Goal: Task Accomplishment & Management: Complete application form

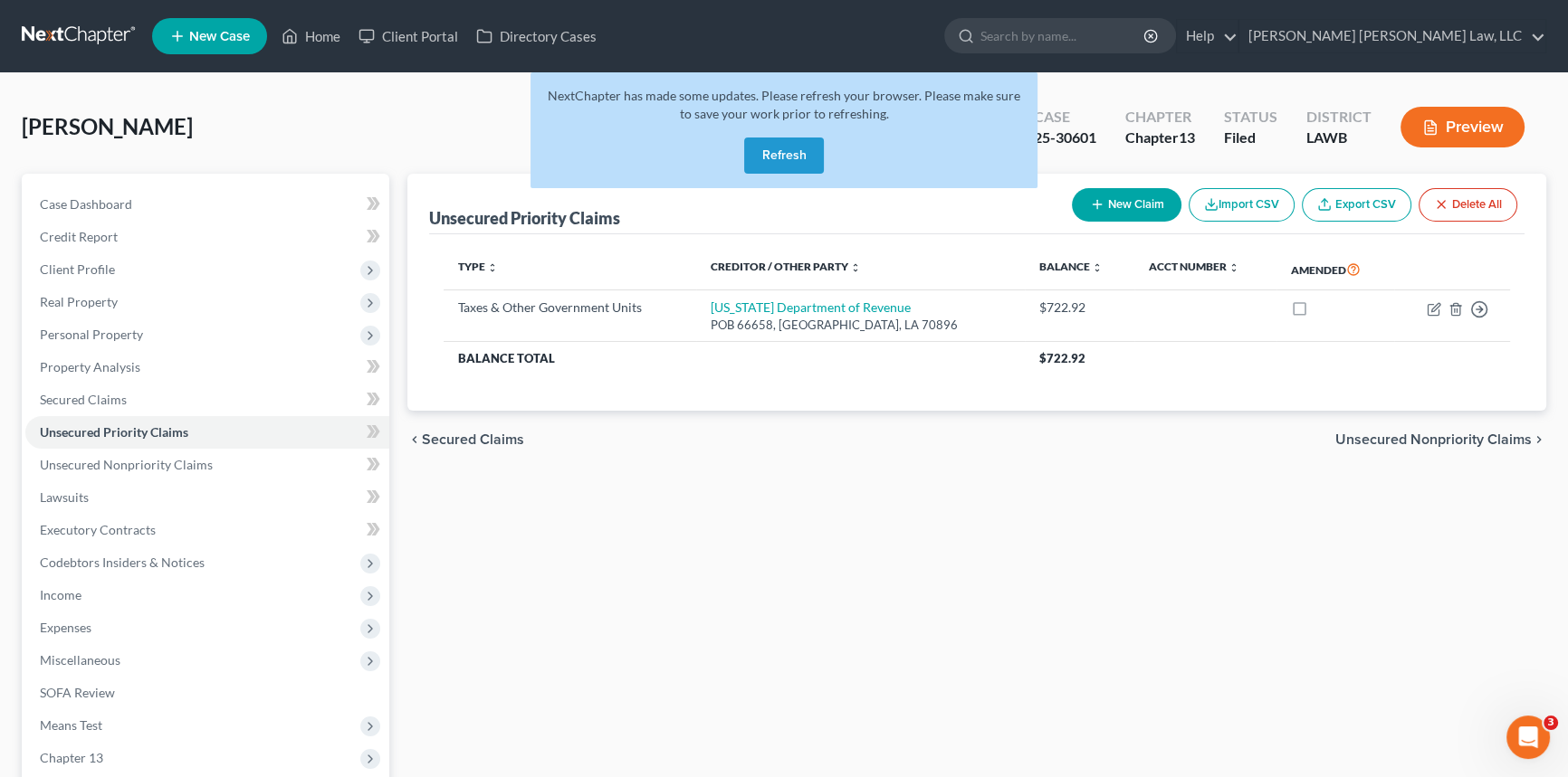
click at [800, 154] on button "Refresh" at bounding box center [784, 155] width 79 height 36
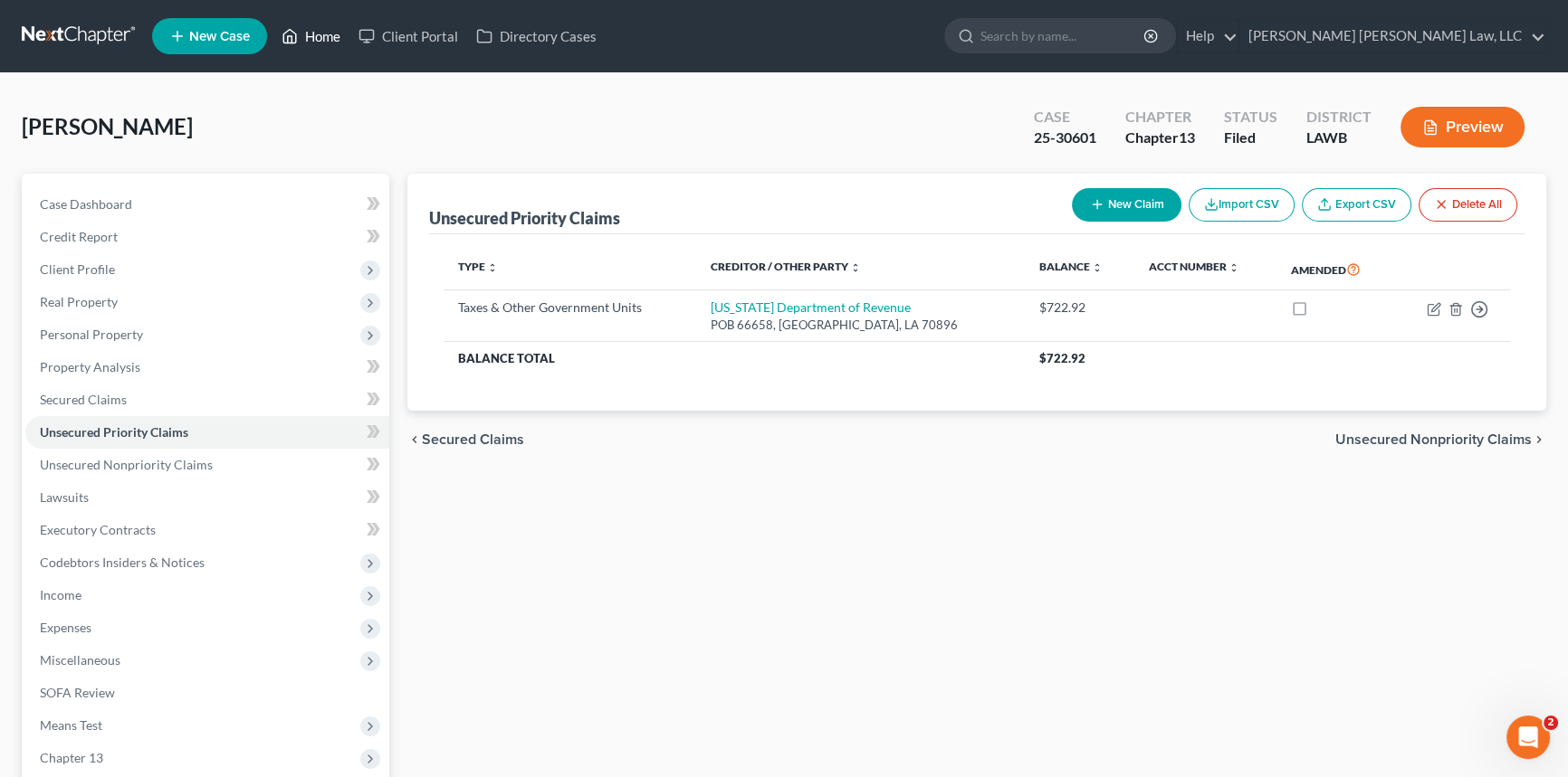
click at [324, 32] on link "Home" at bounding box center [310, 37] width 77 height 33
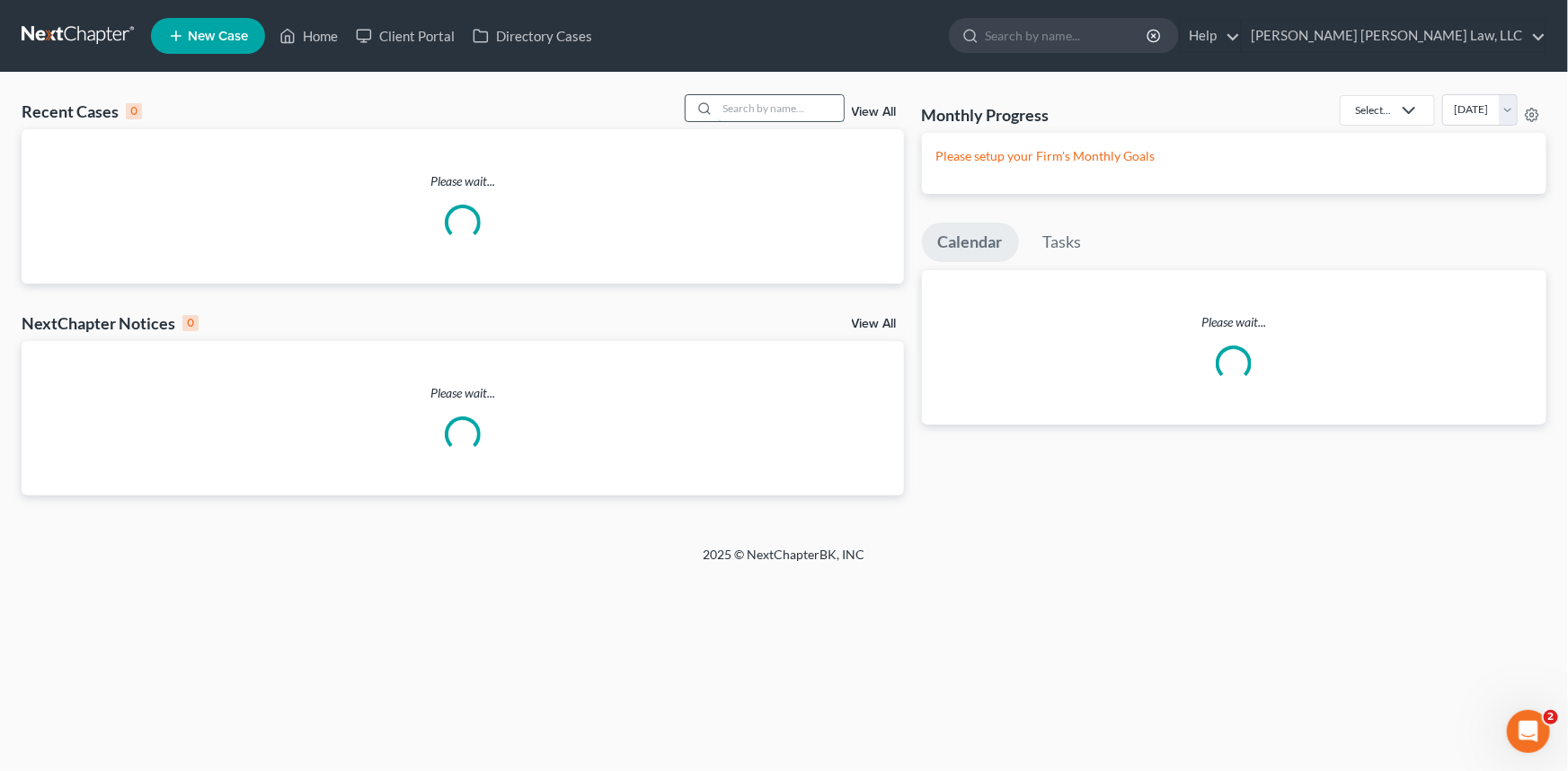
click at [754, 106] on input "search" at bounding box center [780, 108] width 126 height 26
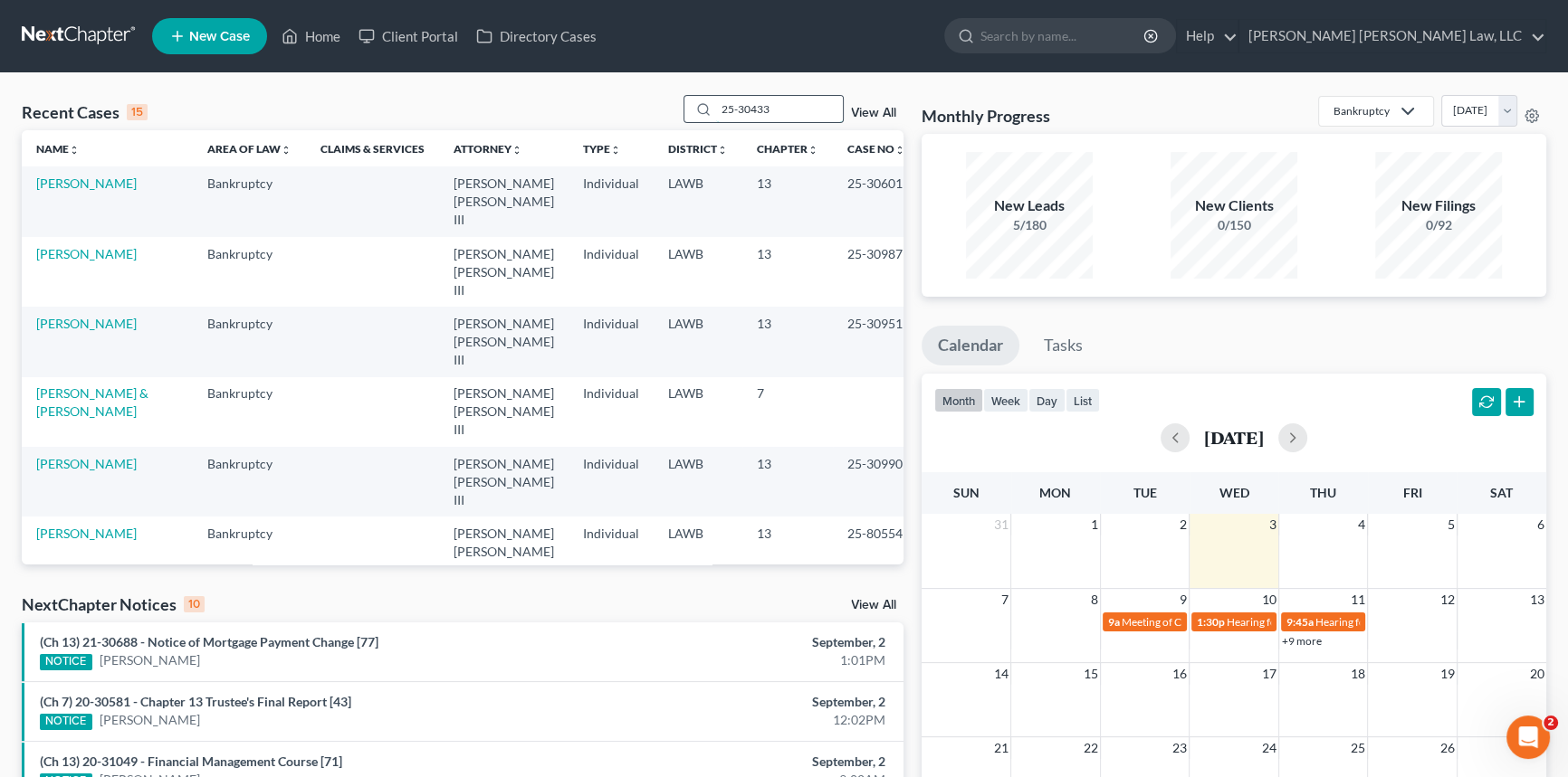
type input "25-30433"
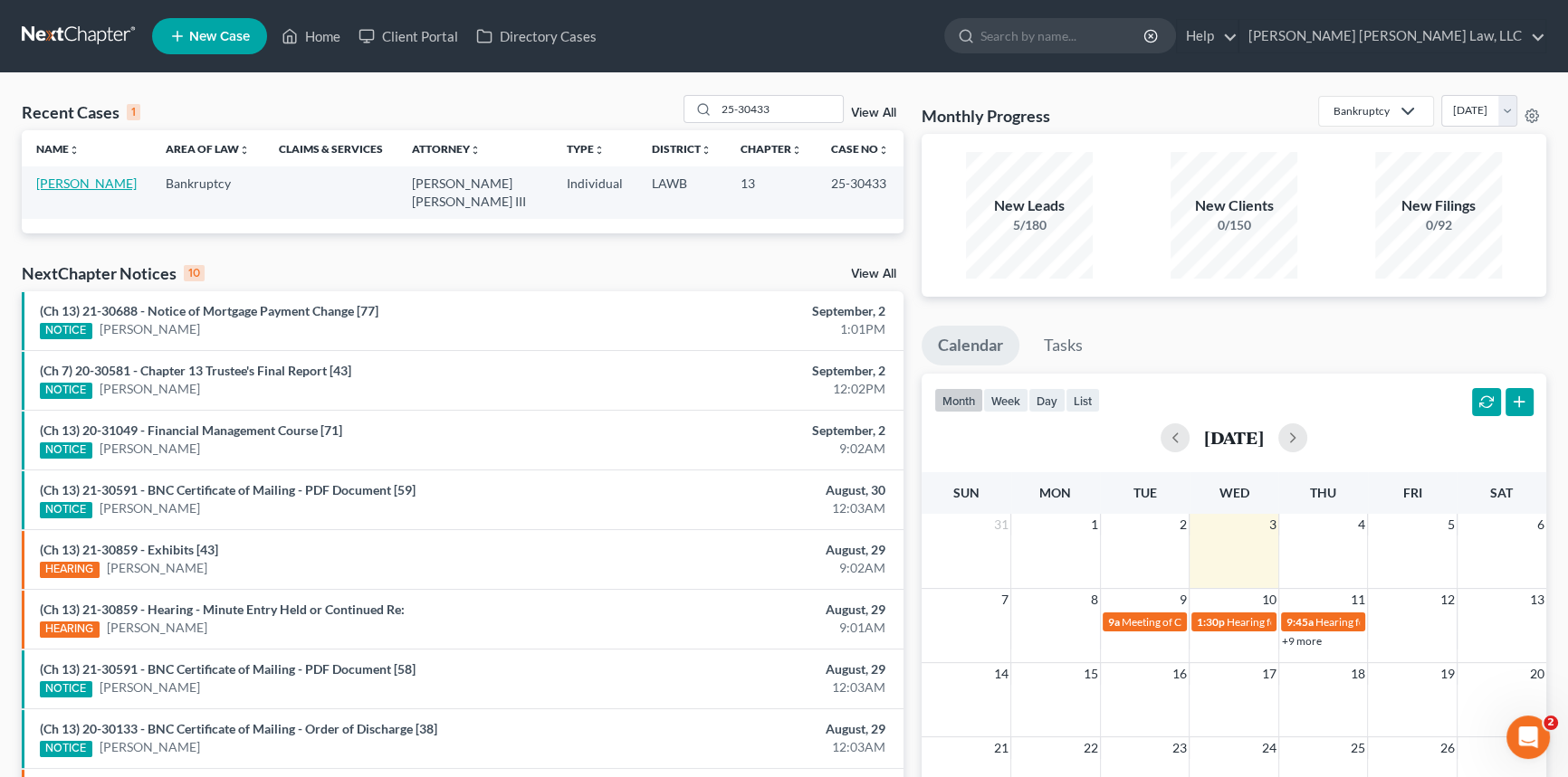
click at [92, 186] on link "Marshall, Regina" at bounding box center [86, 183] width 101 height 16
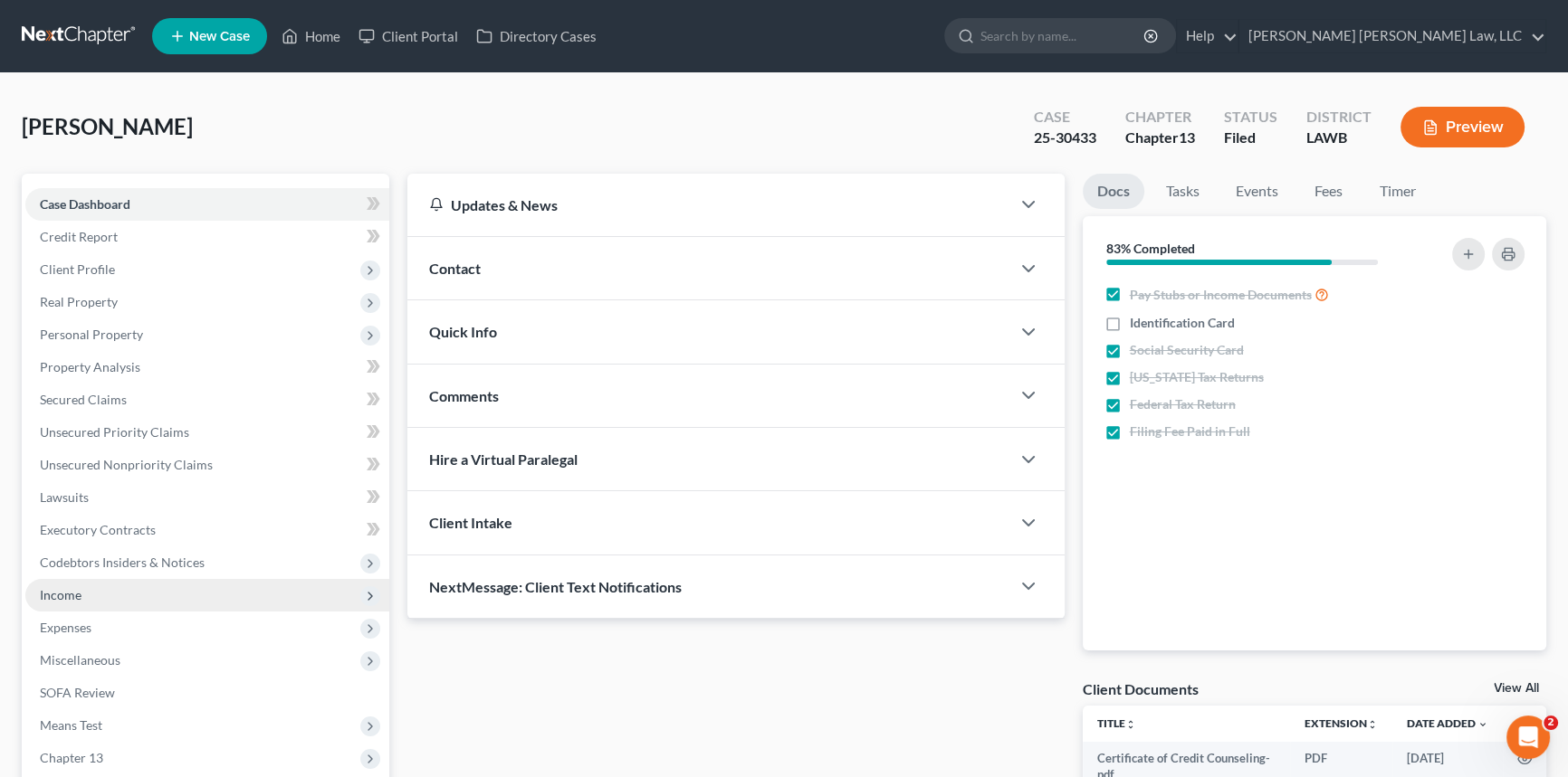
click at [108, 592] on span "Income" at bounding box center [206, 596] width 363 height 33
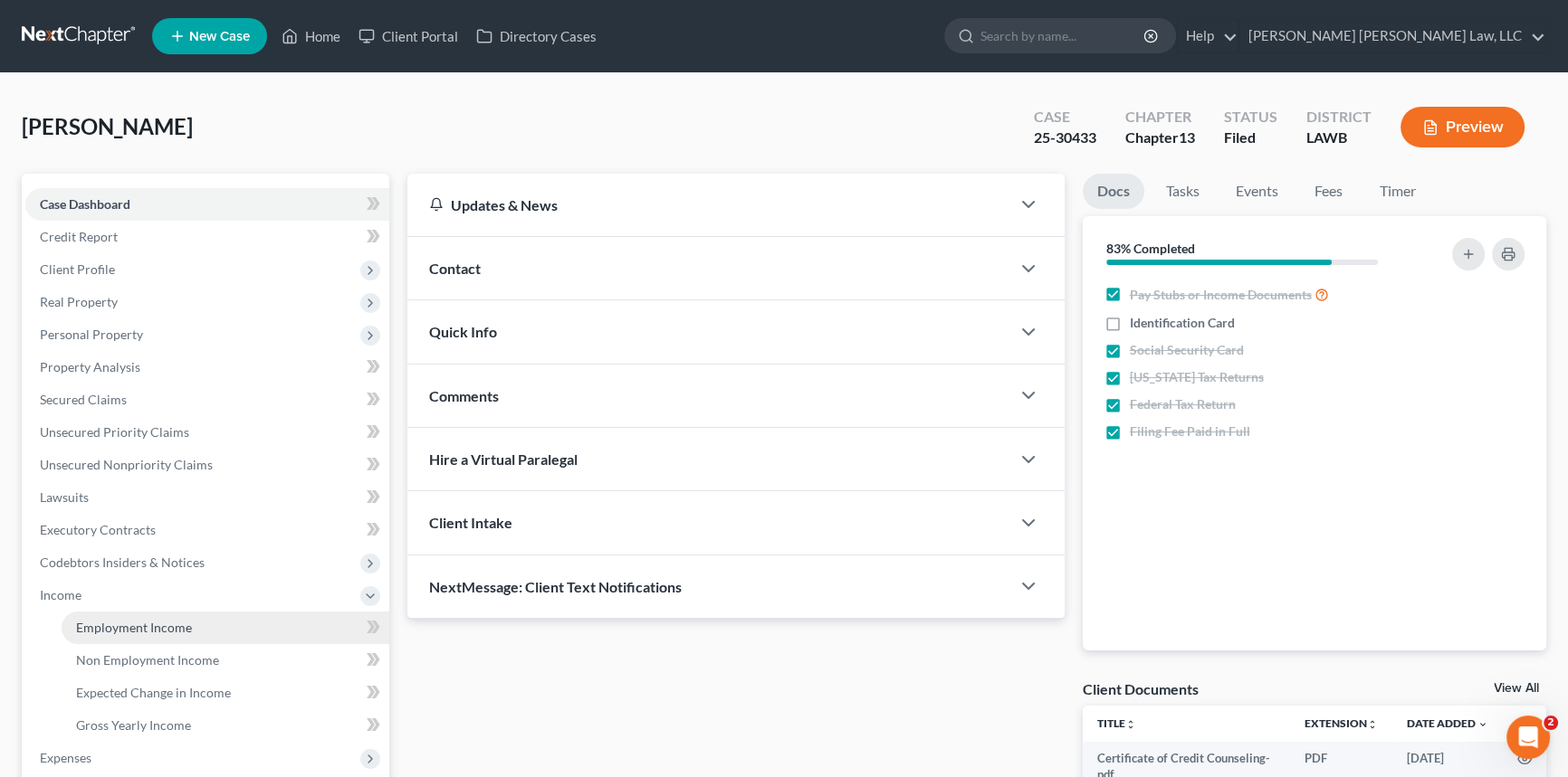
click at [172, 623] on span "Employment Income" at bounding box center [134, 628] width 116 height 16
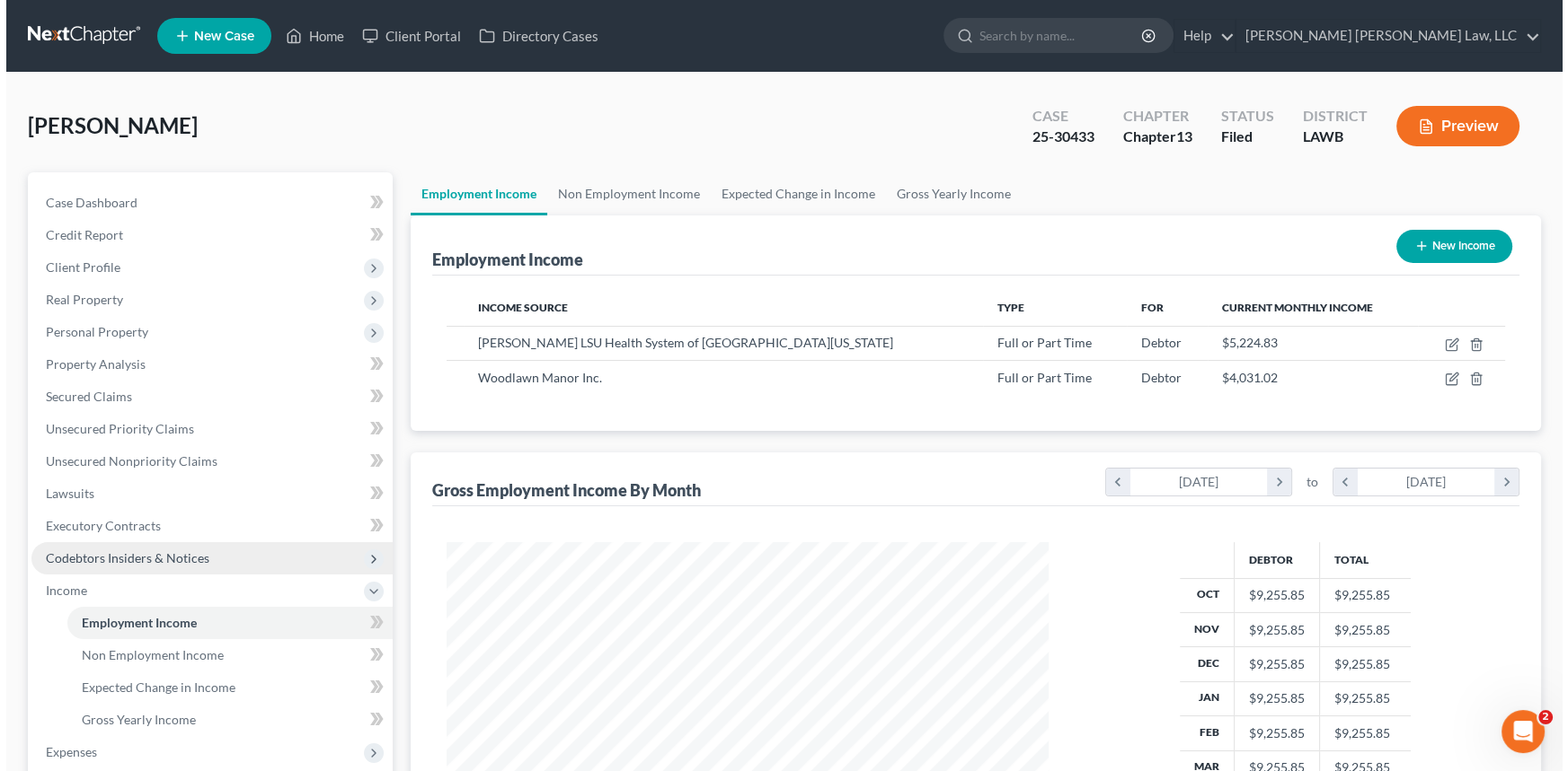
scroll to position [321, 638]
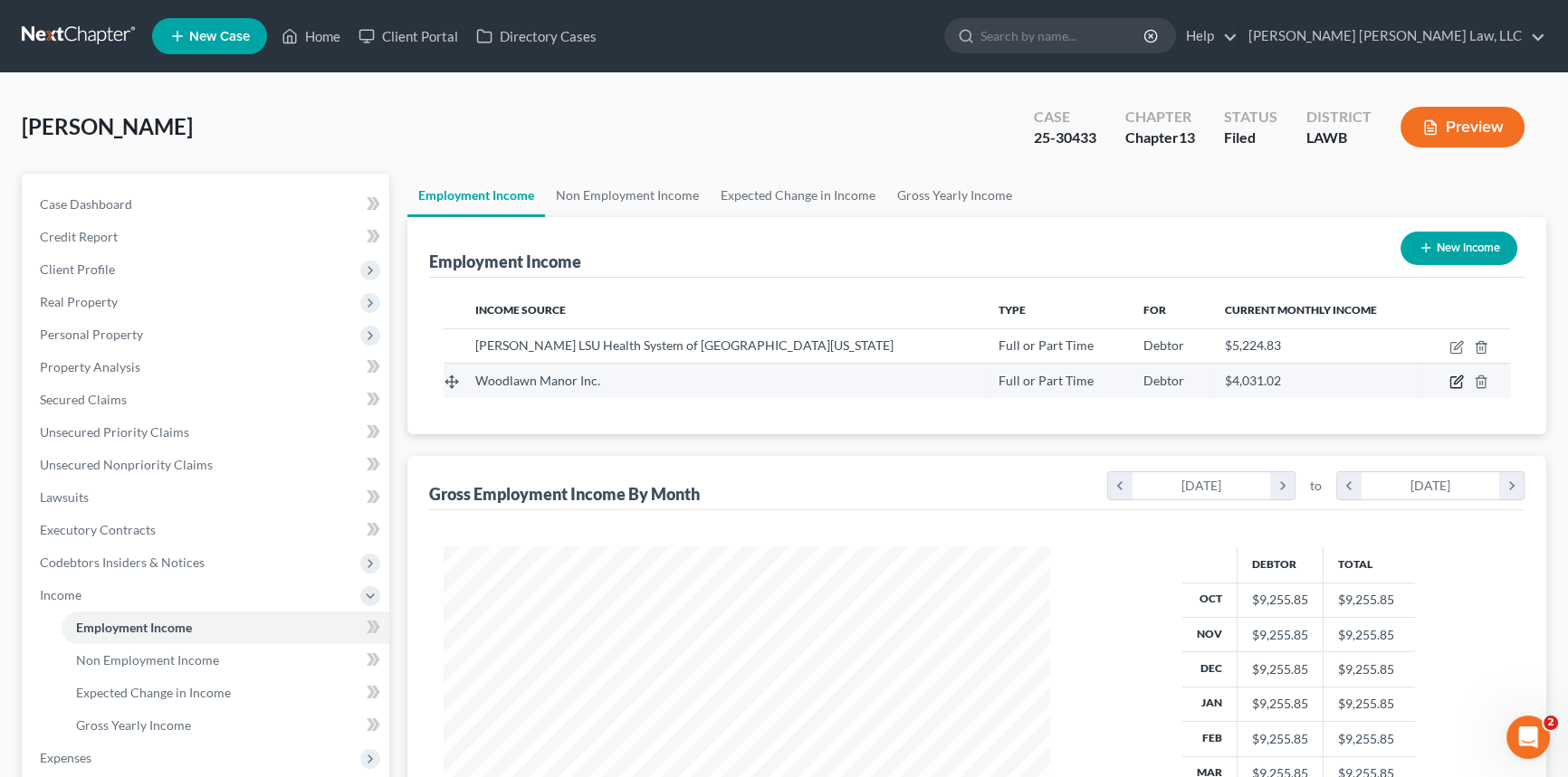
click at [1457, 380] on icon "button" at bounding box center [1456, 382] width 15 height 15
select select "0"
select select "19"
select select "2"
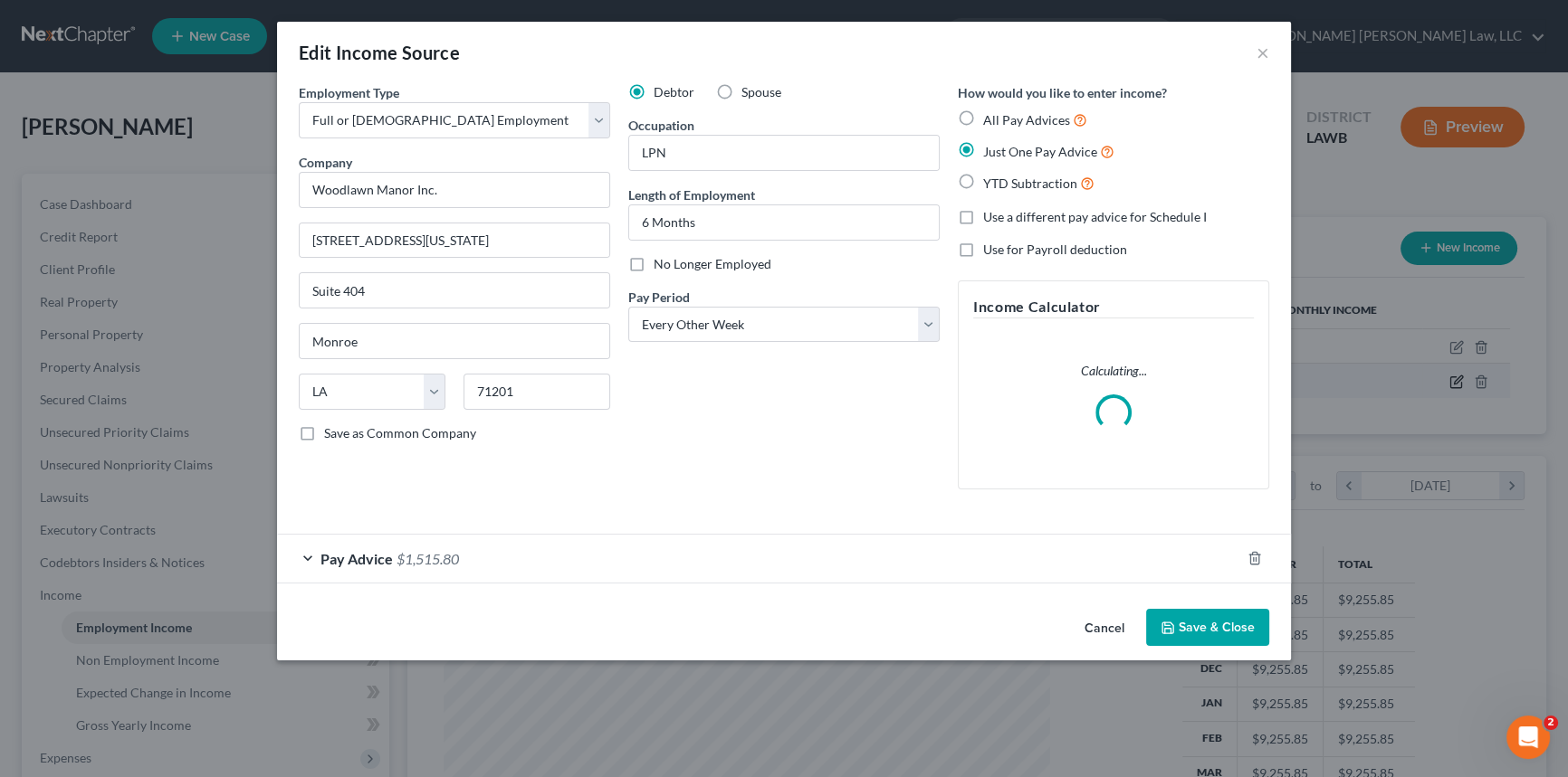
scroll to position [324, 648]
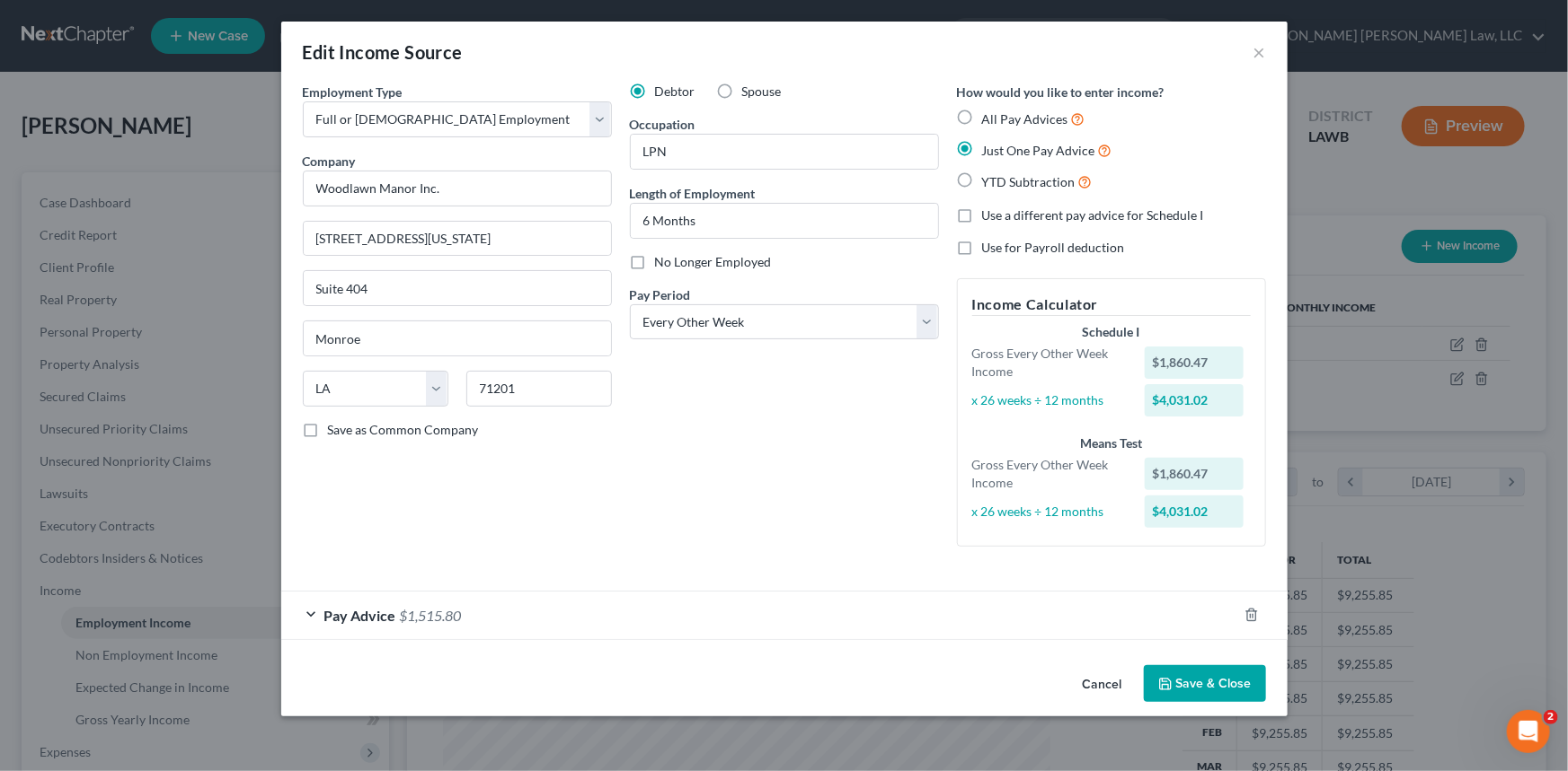
click at [655, 259] on label "No Longer Employed" at bounding box center [713, 261] width 116 height 18
click at [662, 259] on input "No Longer Employed" at bounding box center [668, 259] width 12 height 12
checkbox input "true"
click at [1257, 50] on button "×" at bounding box center [1259, 52] width 13 height 21
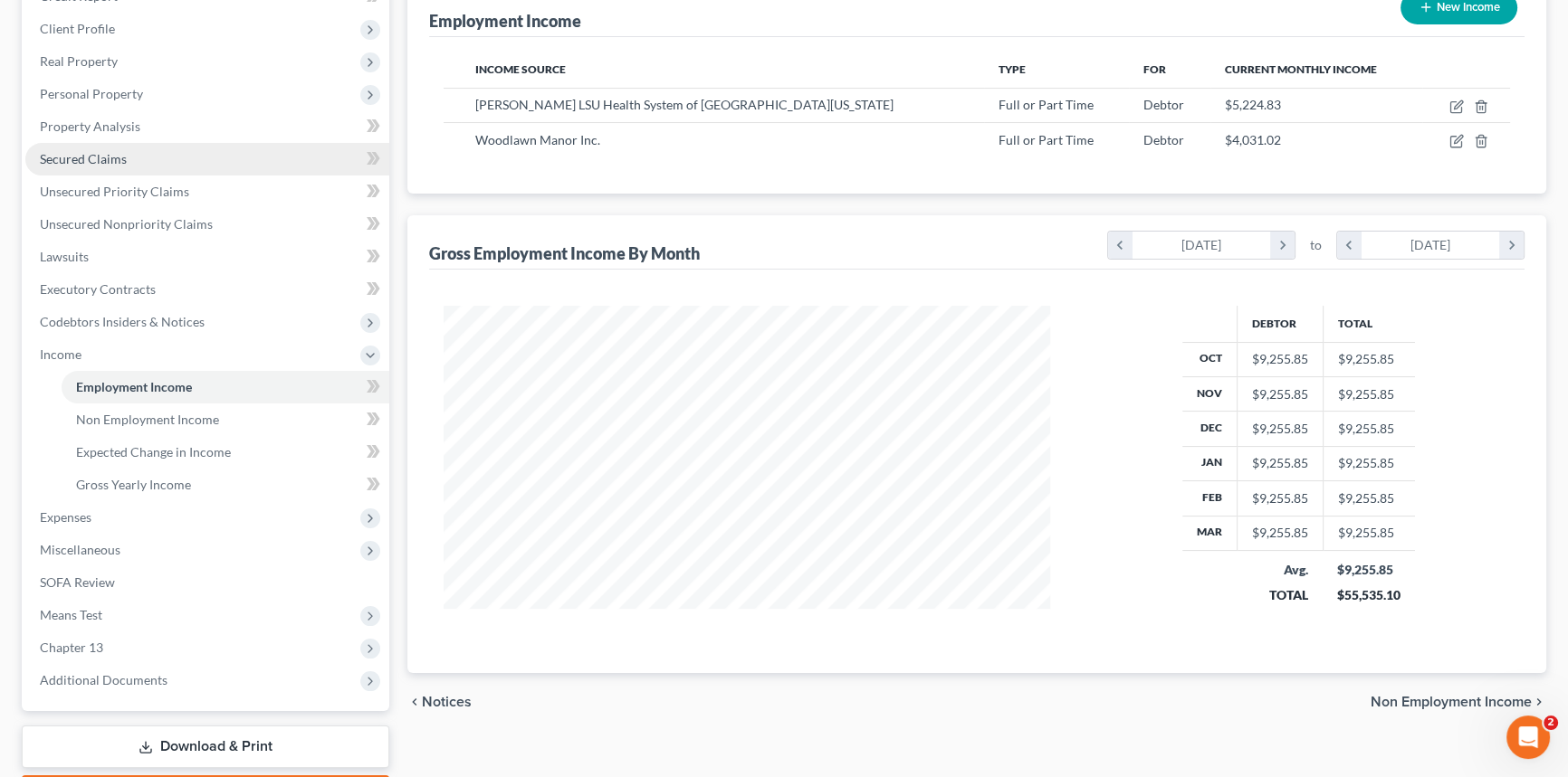
scroll to position [246, 0]
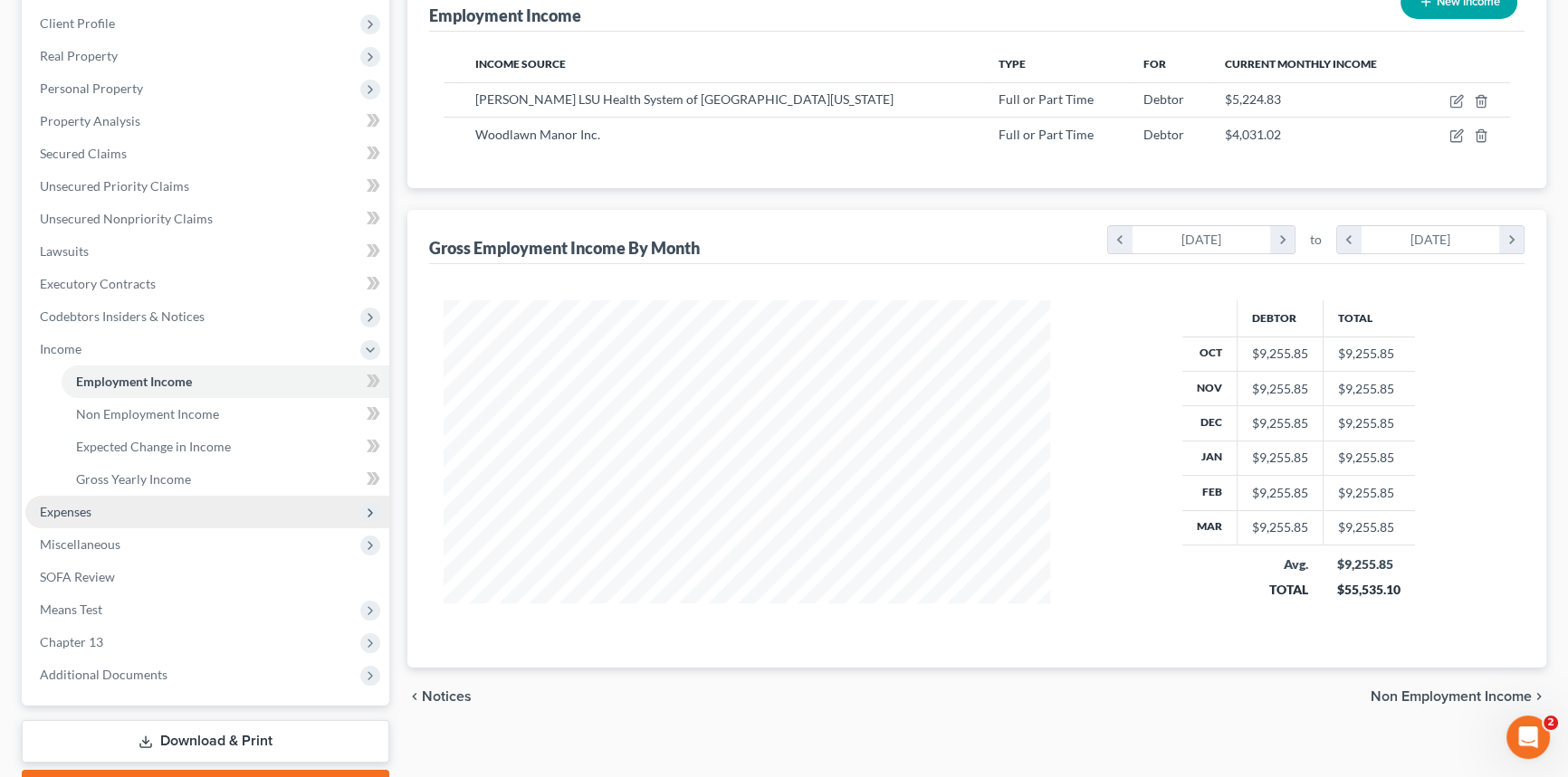
click at [118, 507] on span "Expenses" at bounding box center [206, 513] width 363 height 33
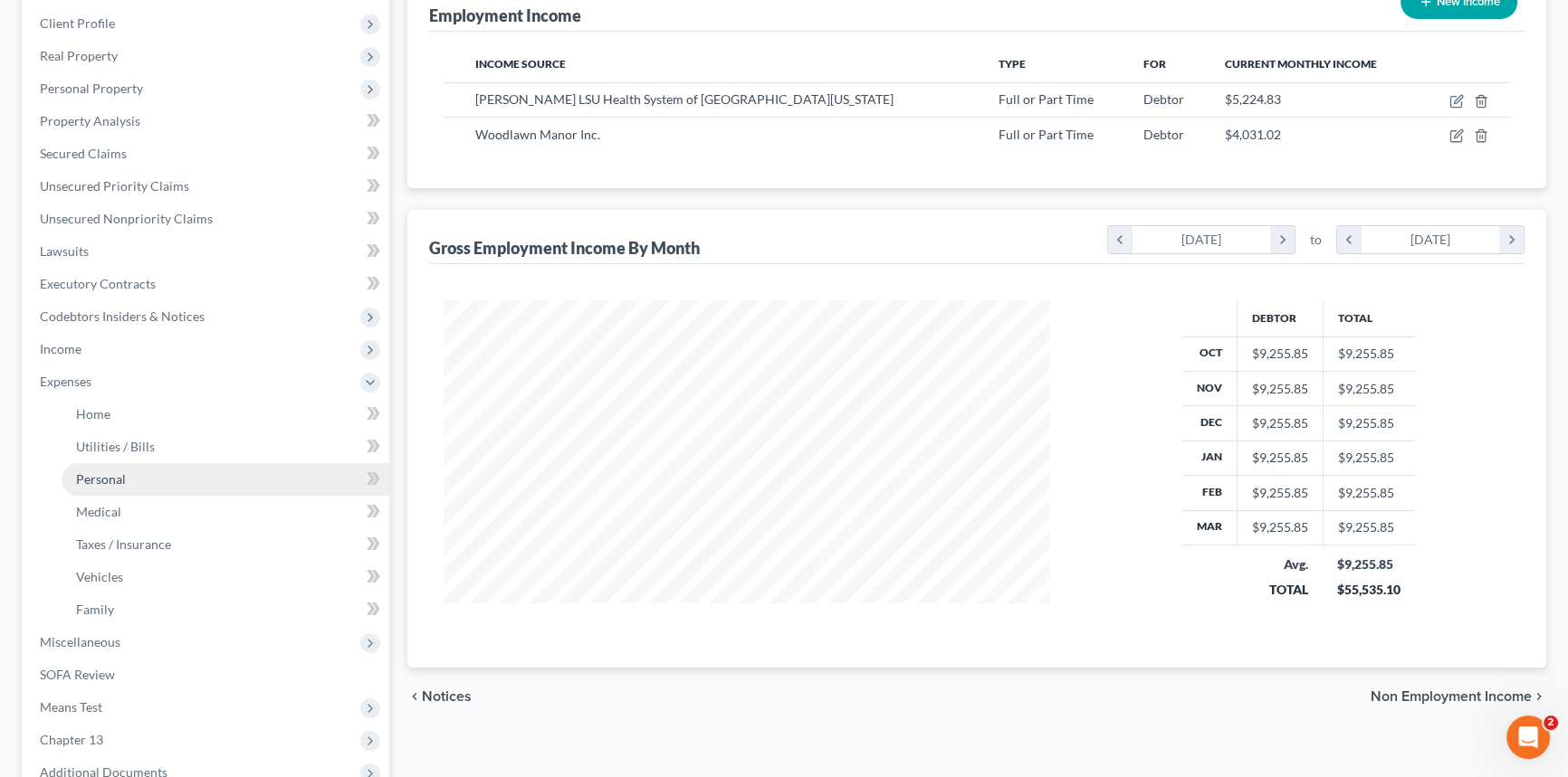
click at [144, 476] on link "Personal" at bounding box center [226, 480] width 328 height 33
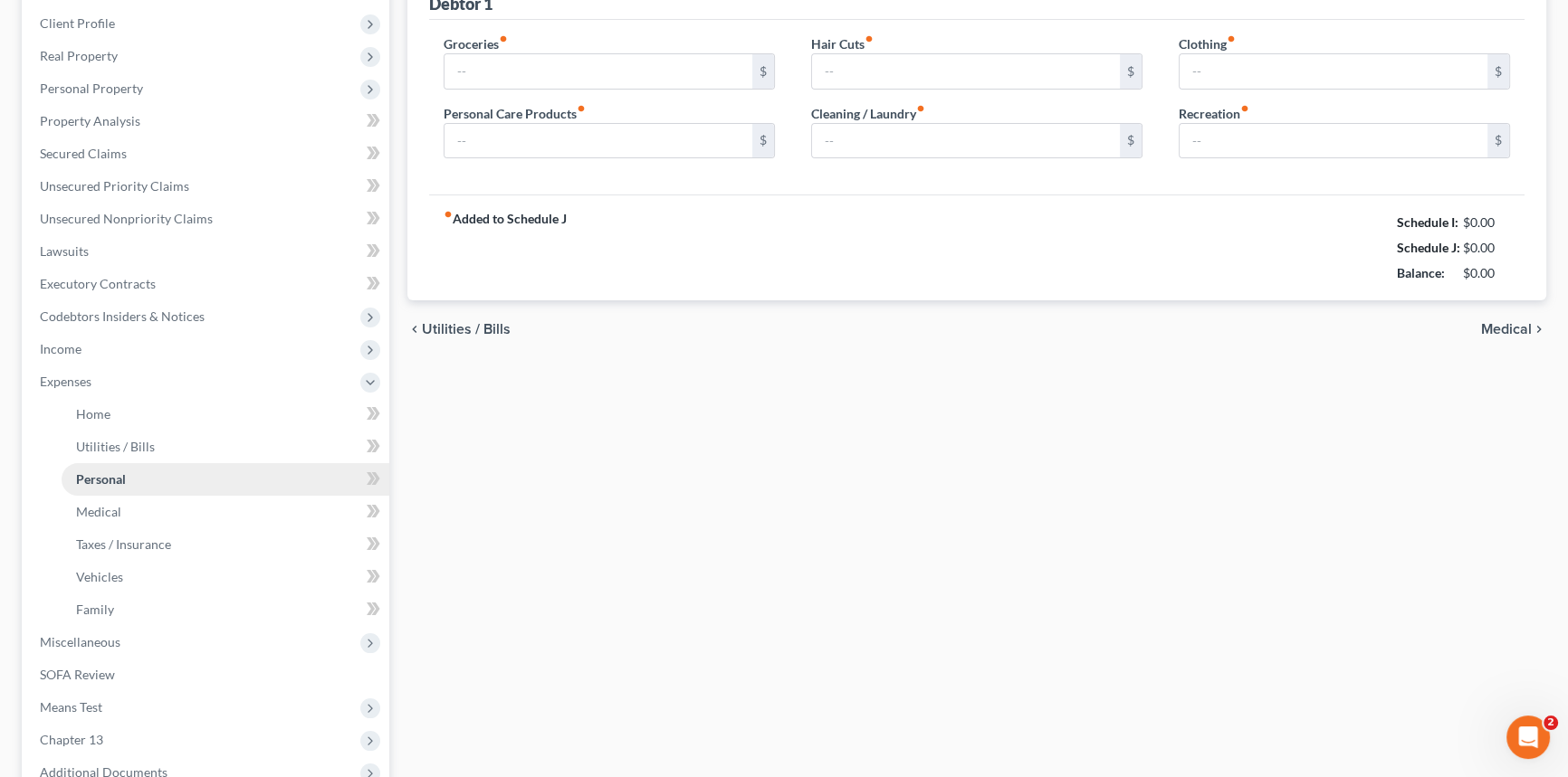
scroll to position [18, 0]
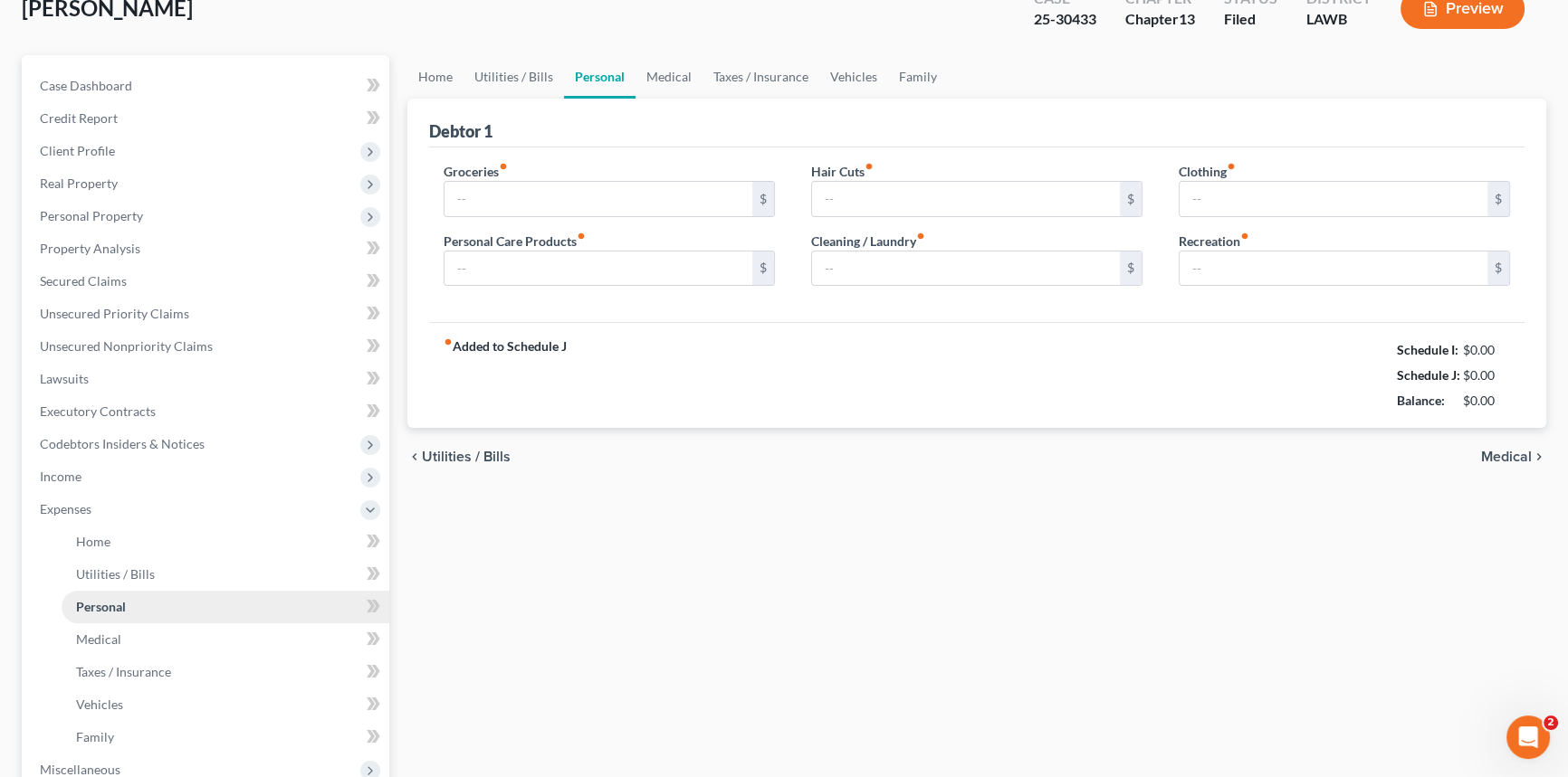
type input "1,255.00"
type input "385.00"
type input "20.00"
type input "91.00"
type input "100.00"
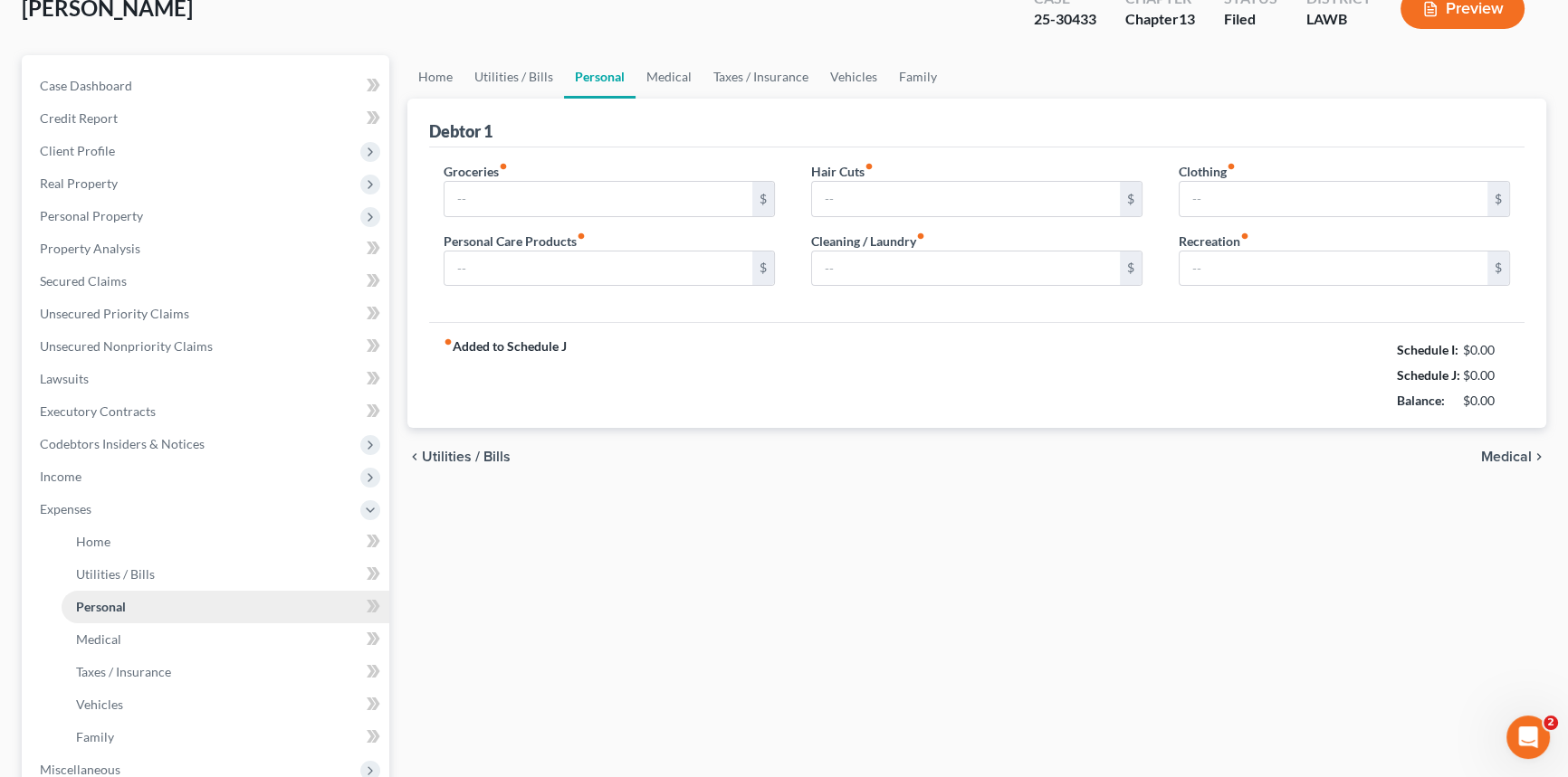
type input "0.00"
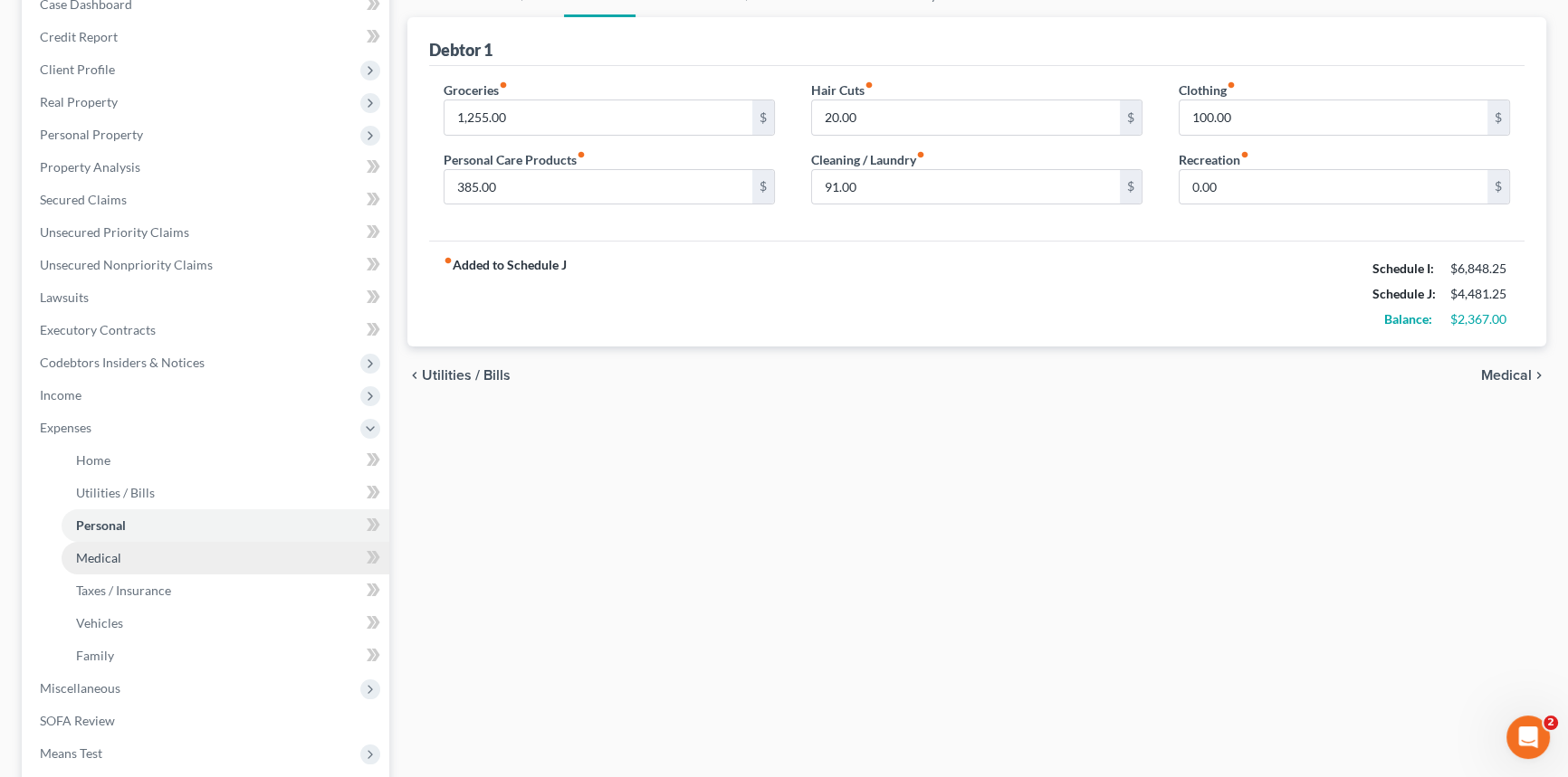
scroll to position [246, 0]
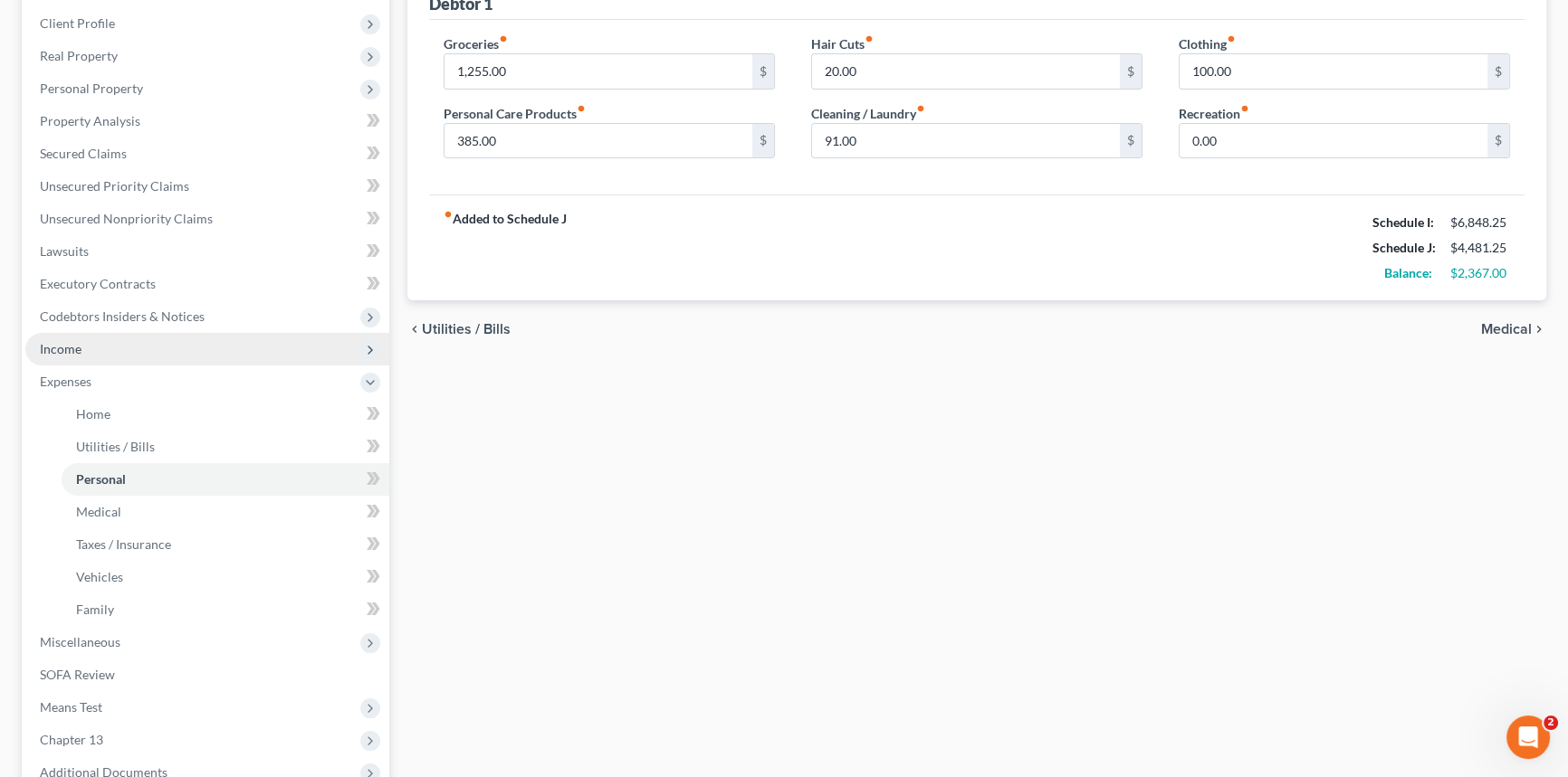
click at [107, 350] on span "Income" at bounding box center [206, 350] width 363 height 33
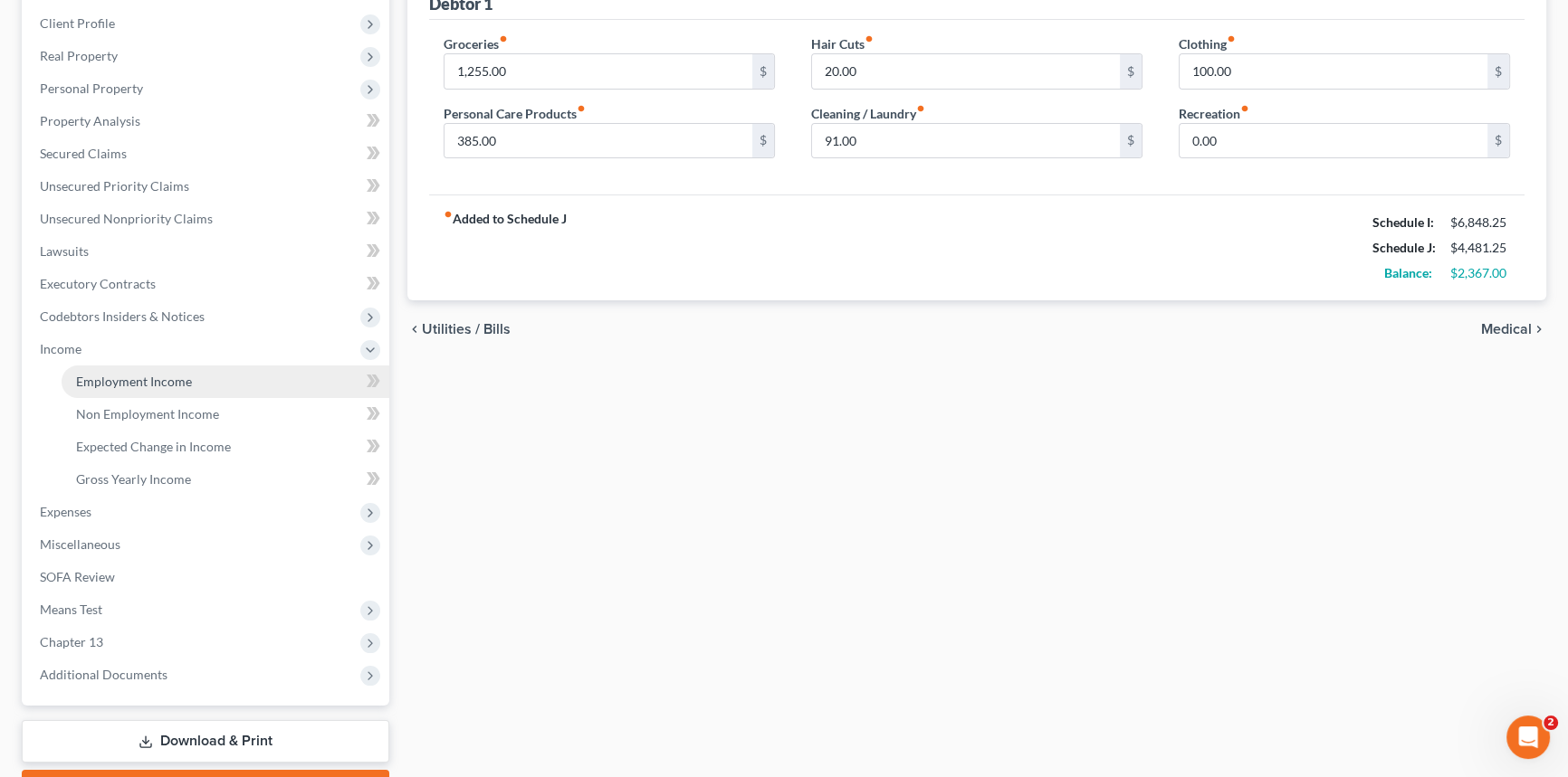
click at [118, 376] on span "Employment Income" at bounding box center [134, 382] width 116 height 16
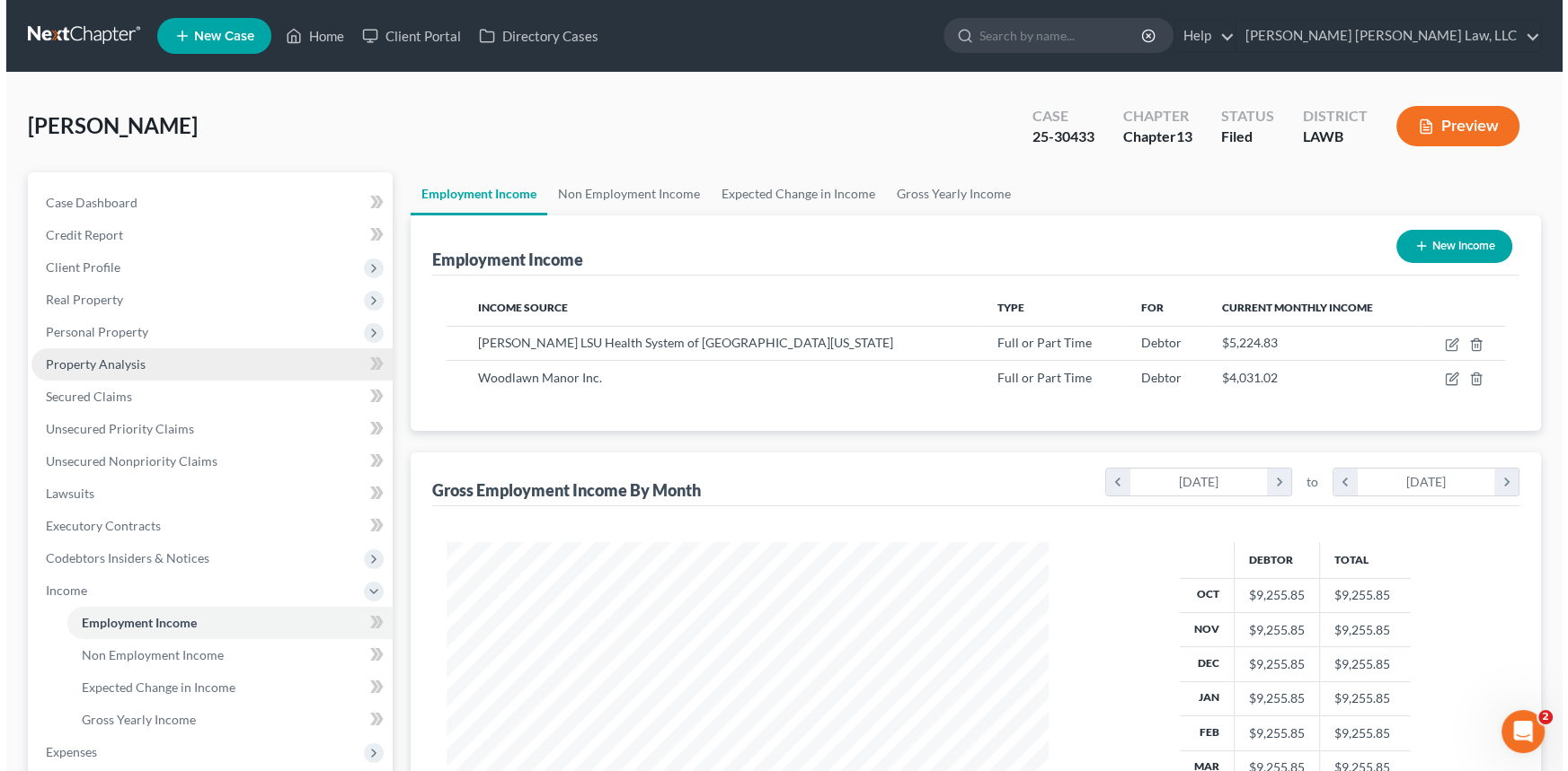
scroll to position [321, 638]
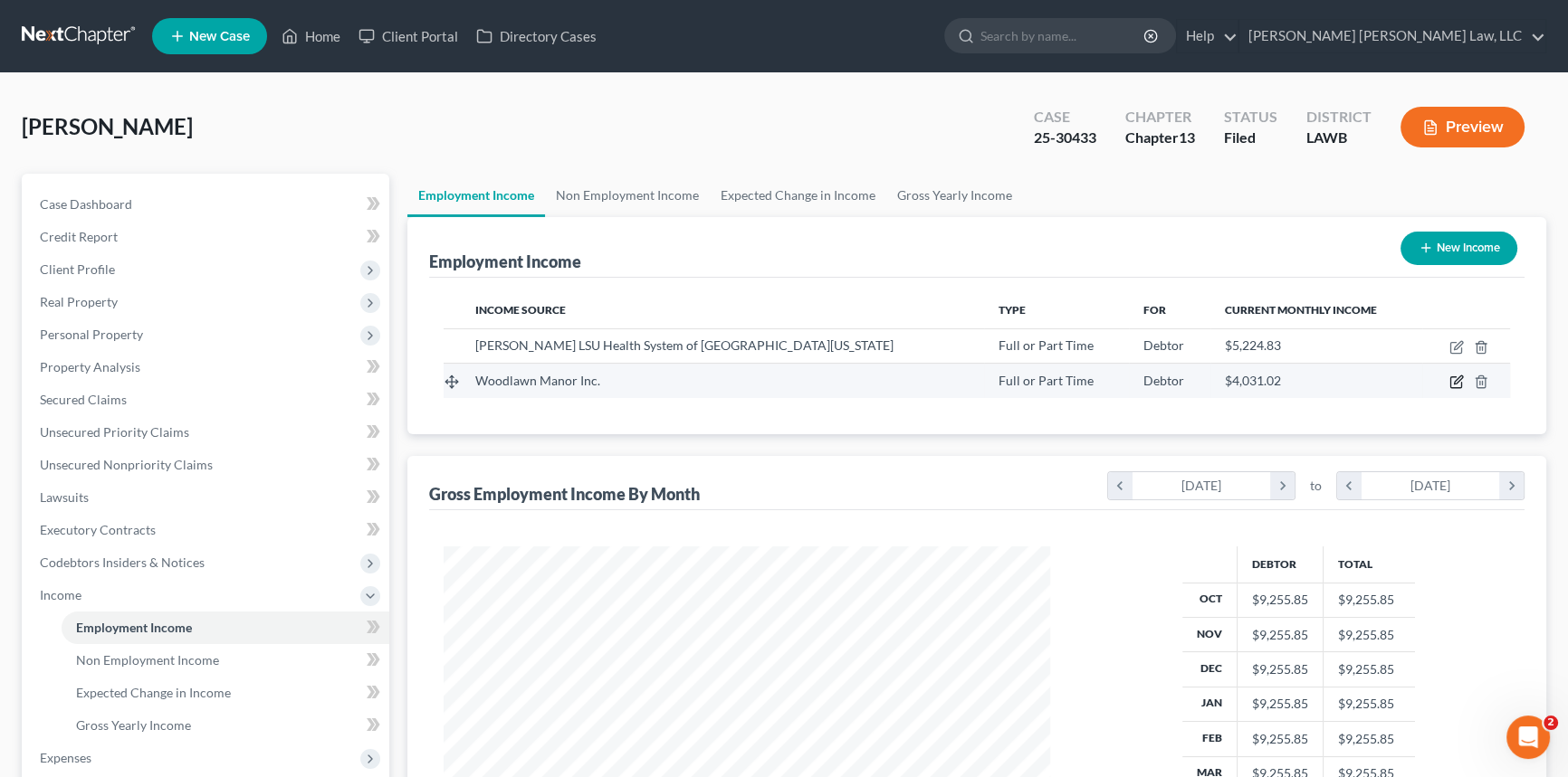
click at [1449, 375] on icon "button" at bounding box center [1456, 382] width 15 height 15
select select "0"
select select "19"
select select "2"
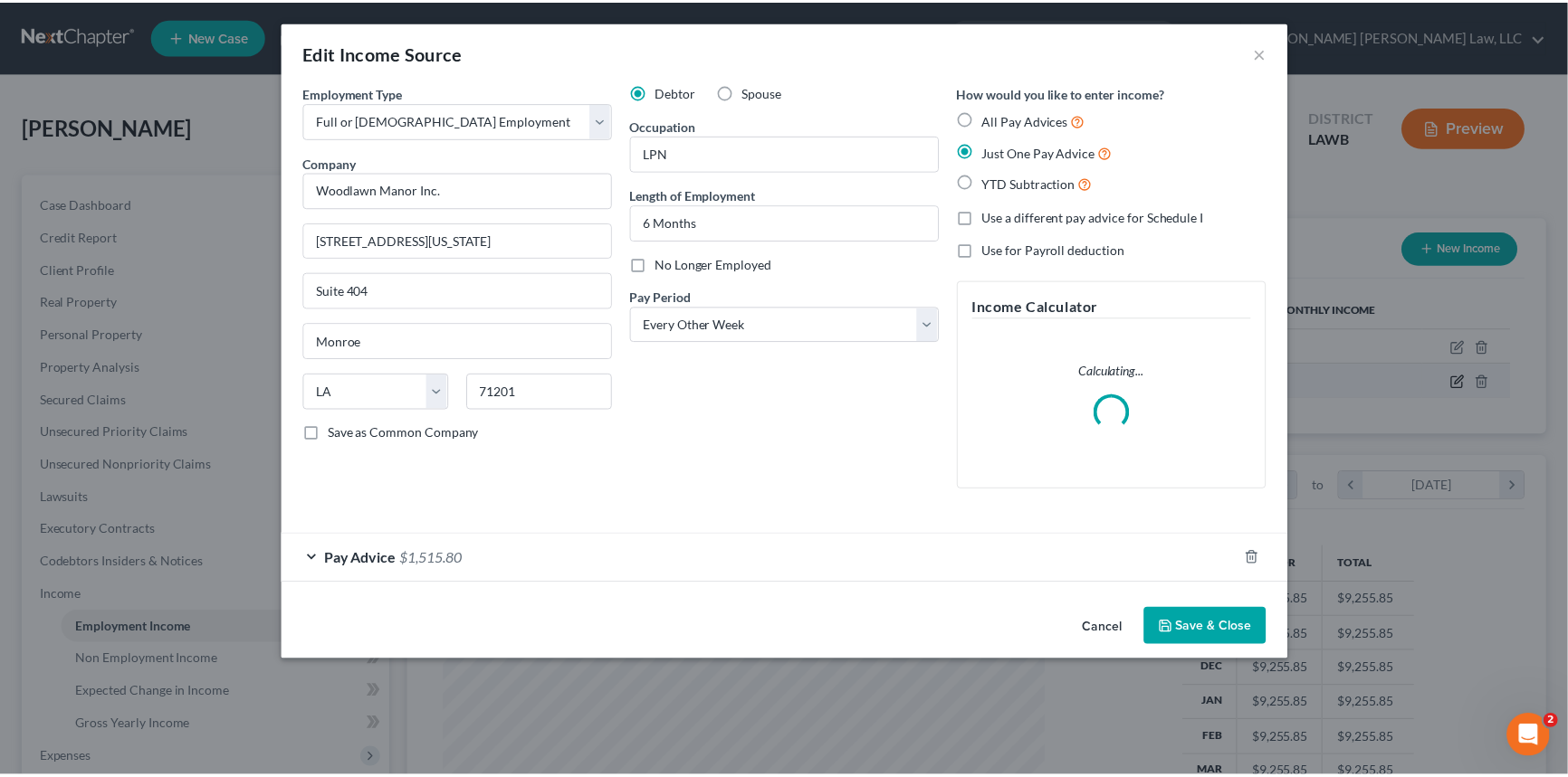
scroll to position [324, 648]
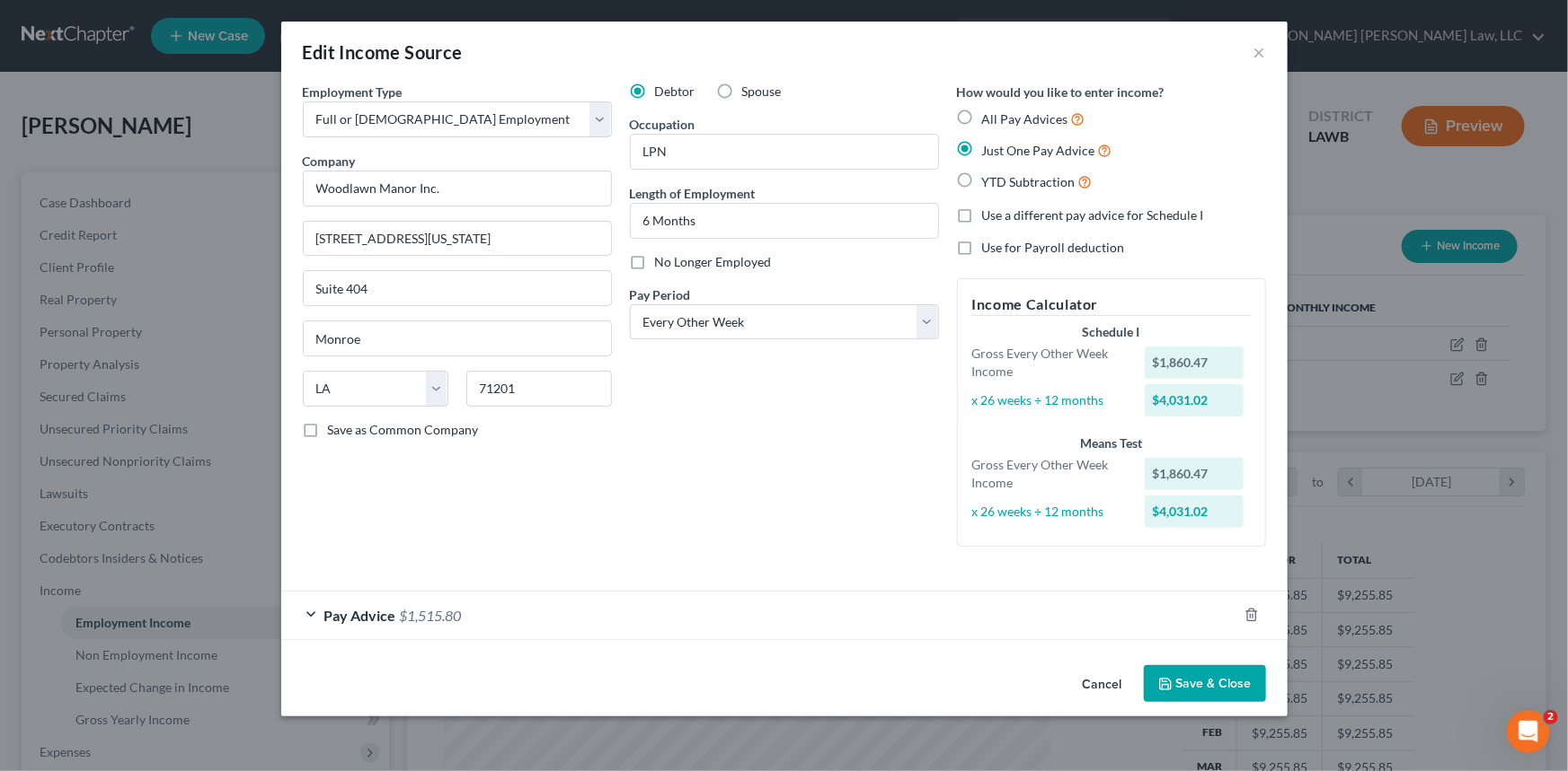
click at [655, 261] on label "No Longer Employed" at bounding box center [713, 261] width 116 height 18
click at [662, 261] on input "No Longer Employed" at bounding box center [668, 259] width 12 height 12
checkbox input "true"
click at [1186, 675] on button "Save & Close" at bounding box center [1204, 684] width 122 height 37
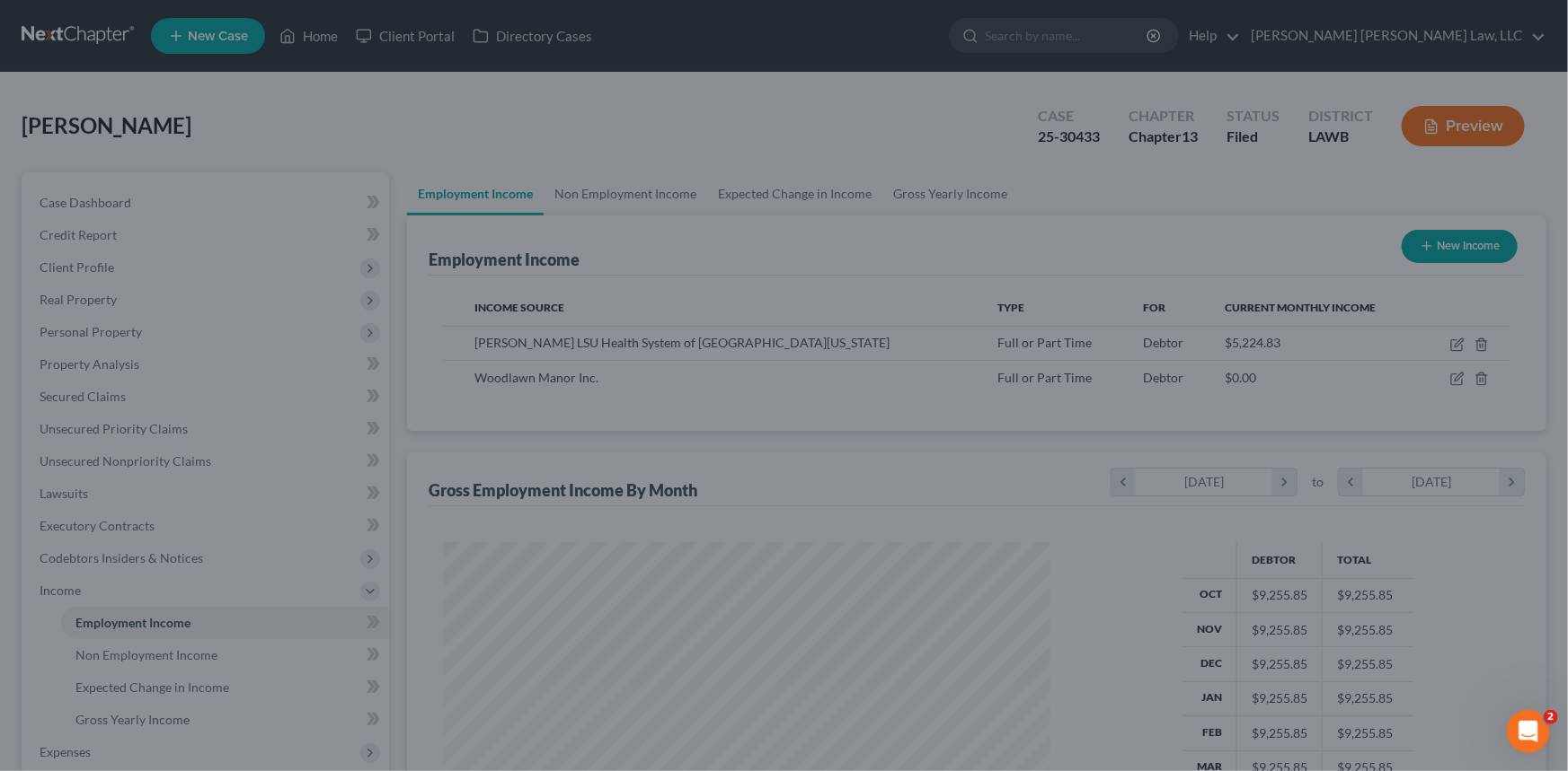
scroll to position [897572, 897831]
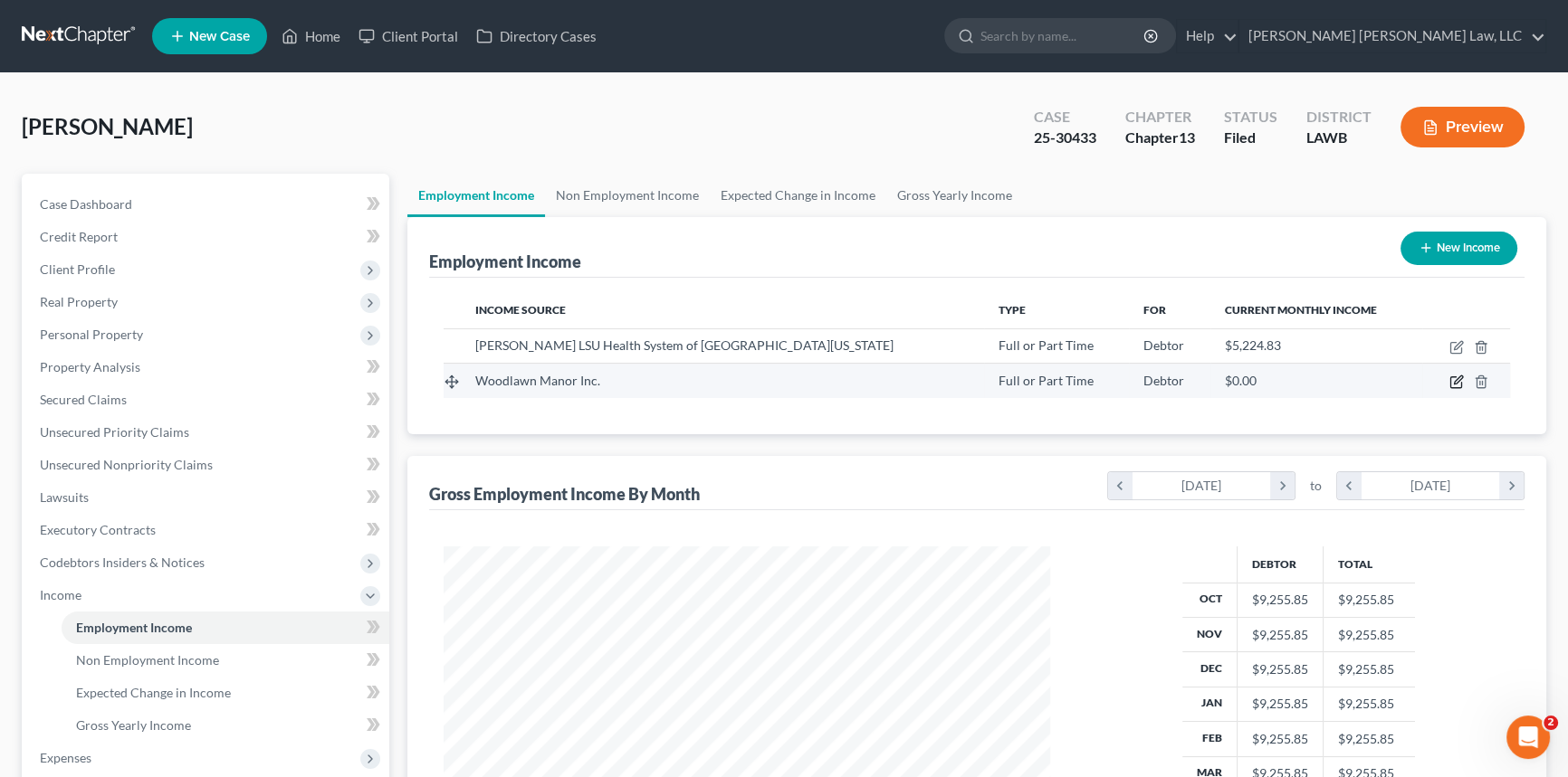
click at [1454, 377] on icon "button" at bounding box center [1456, 382] width 15 height 15
select select "0"
select select "19"
select select "2"
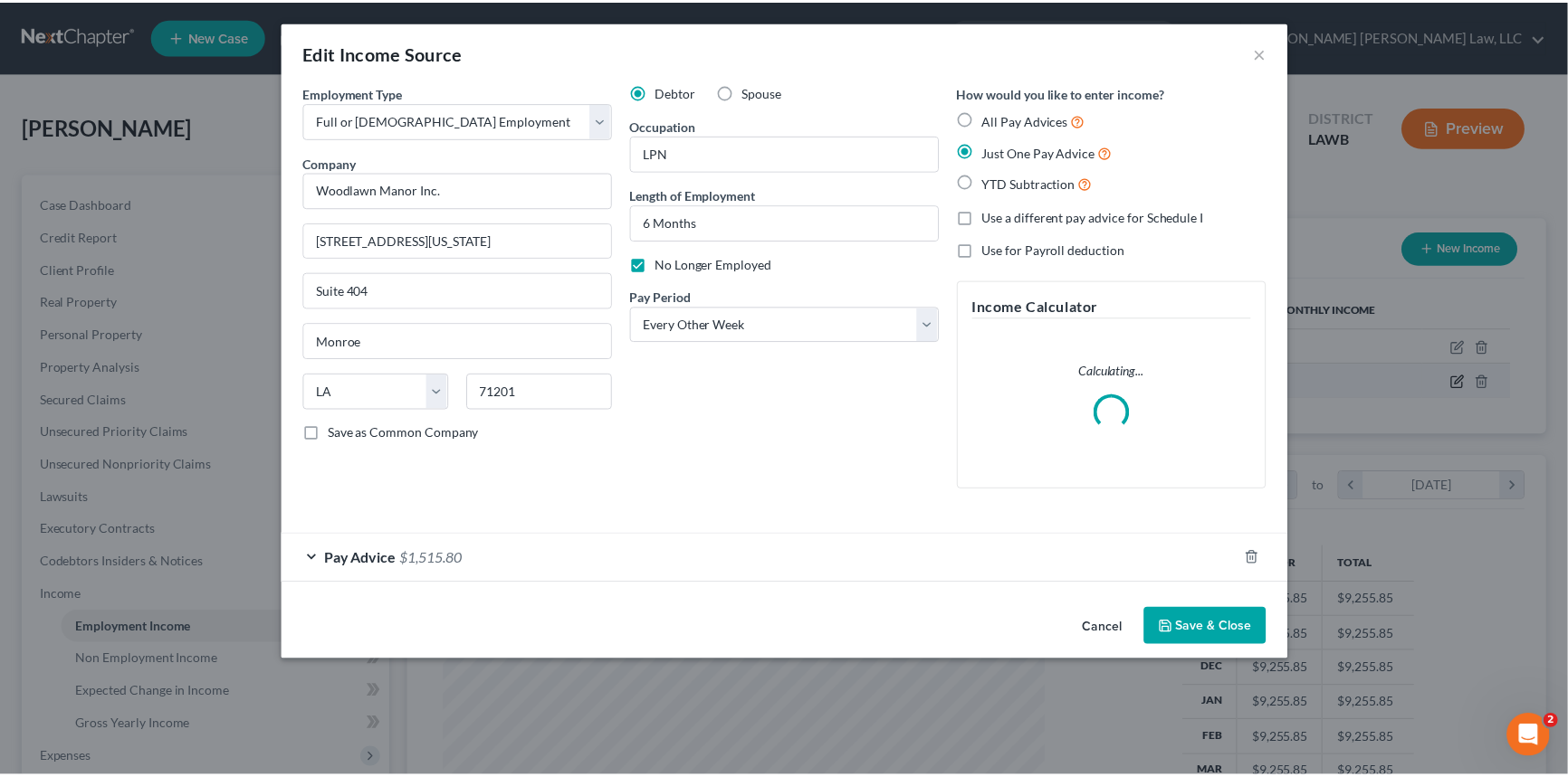
scroll to position [324, 648]
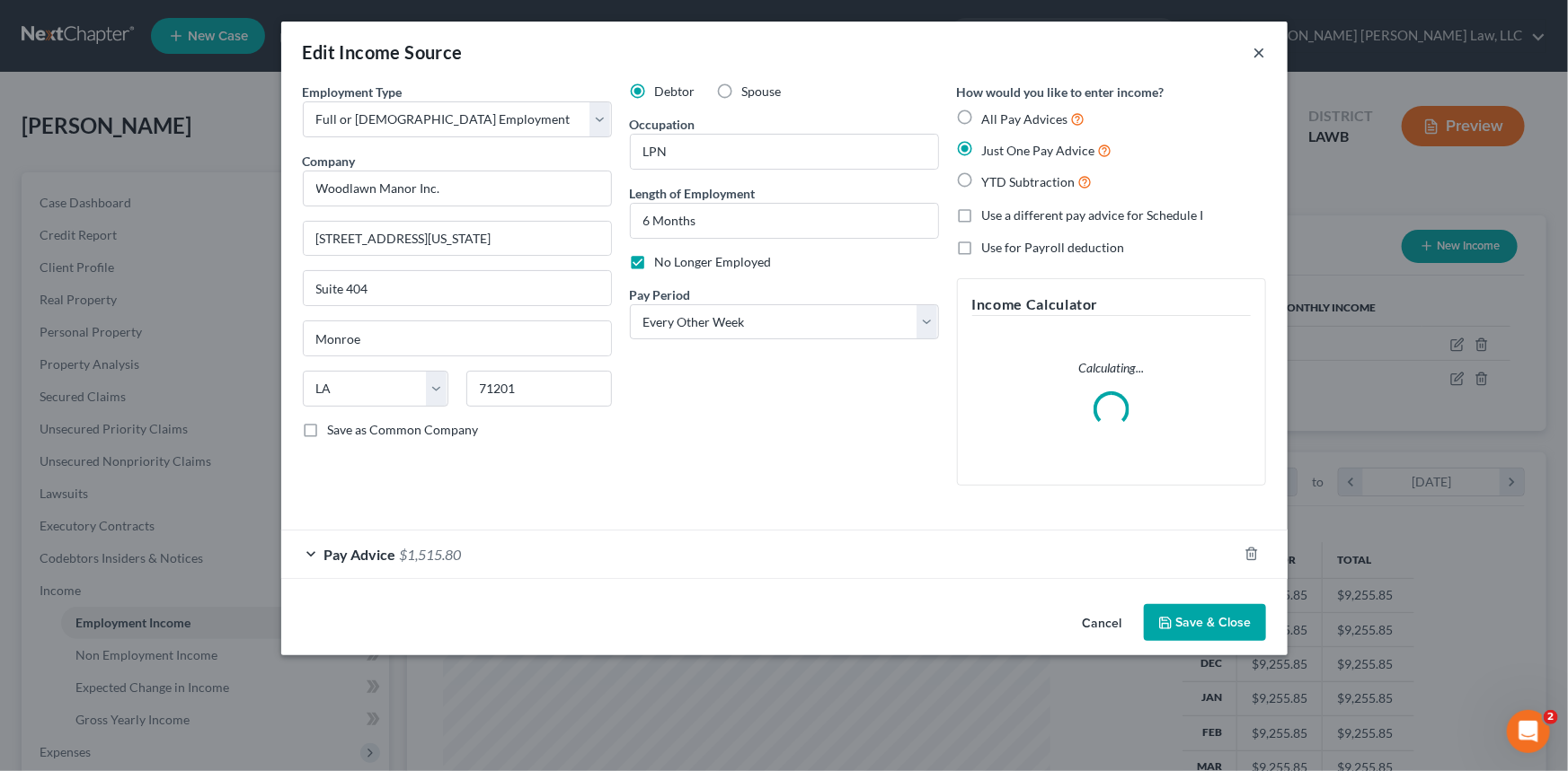
click at [1255, 48] on button "×" at bounding box center [1259, 52] width 13 height 21
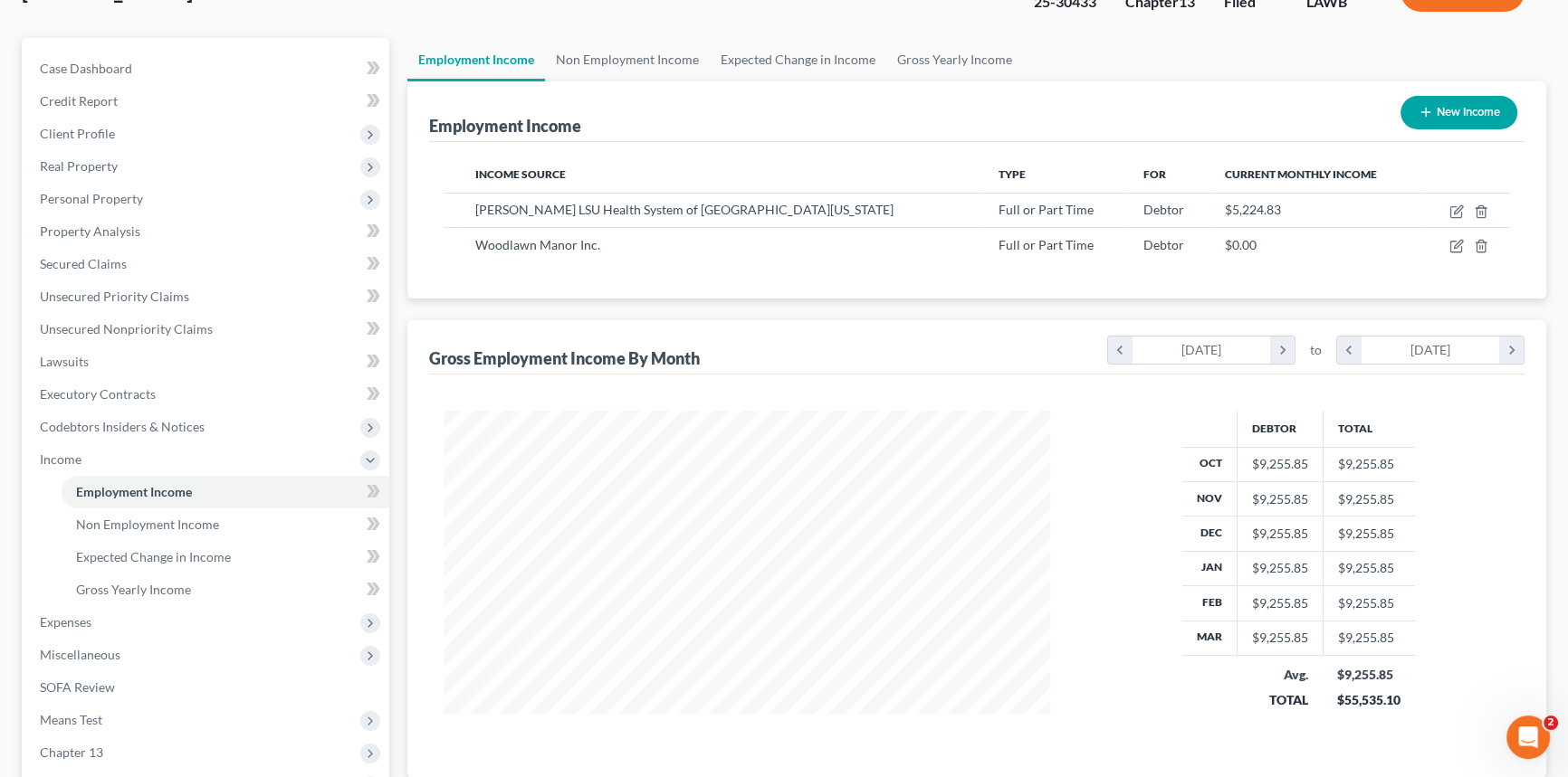
scroll to position [164, 0]
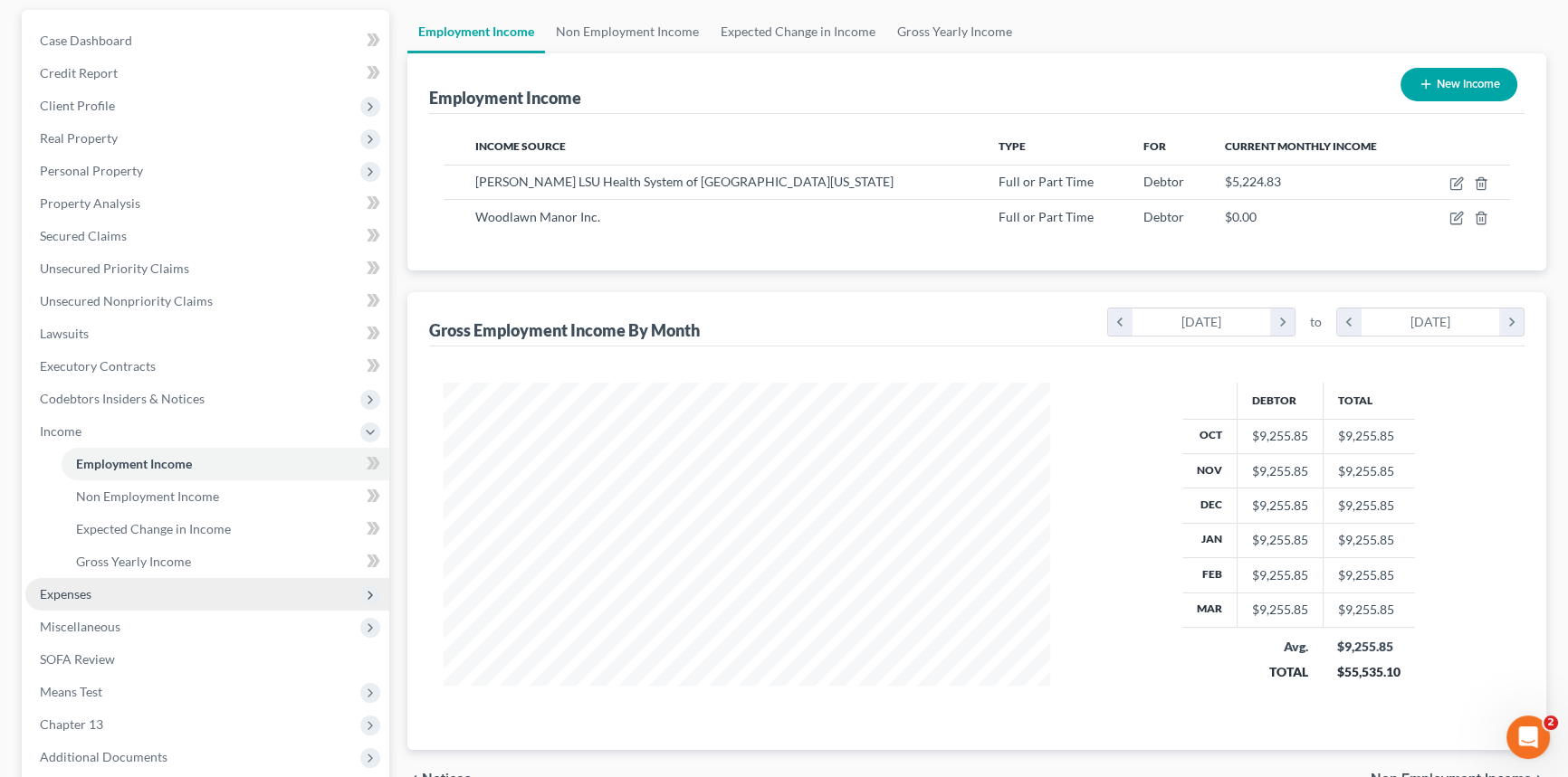
click at [152, 595] on span "Expenses" at bounding box center [206, 595] width 363 height 33
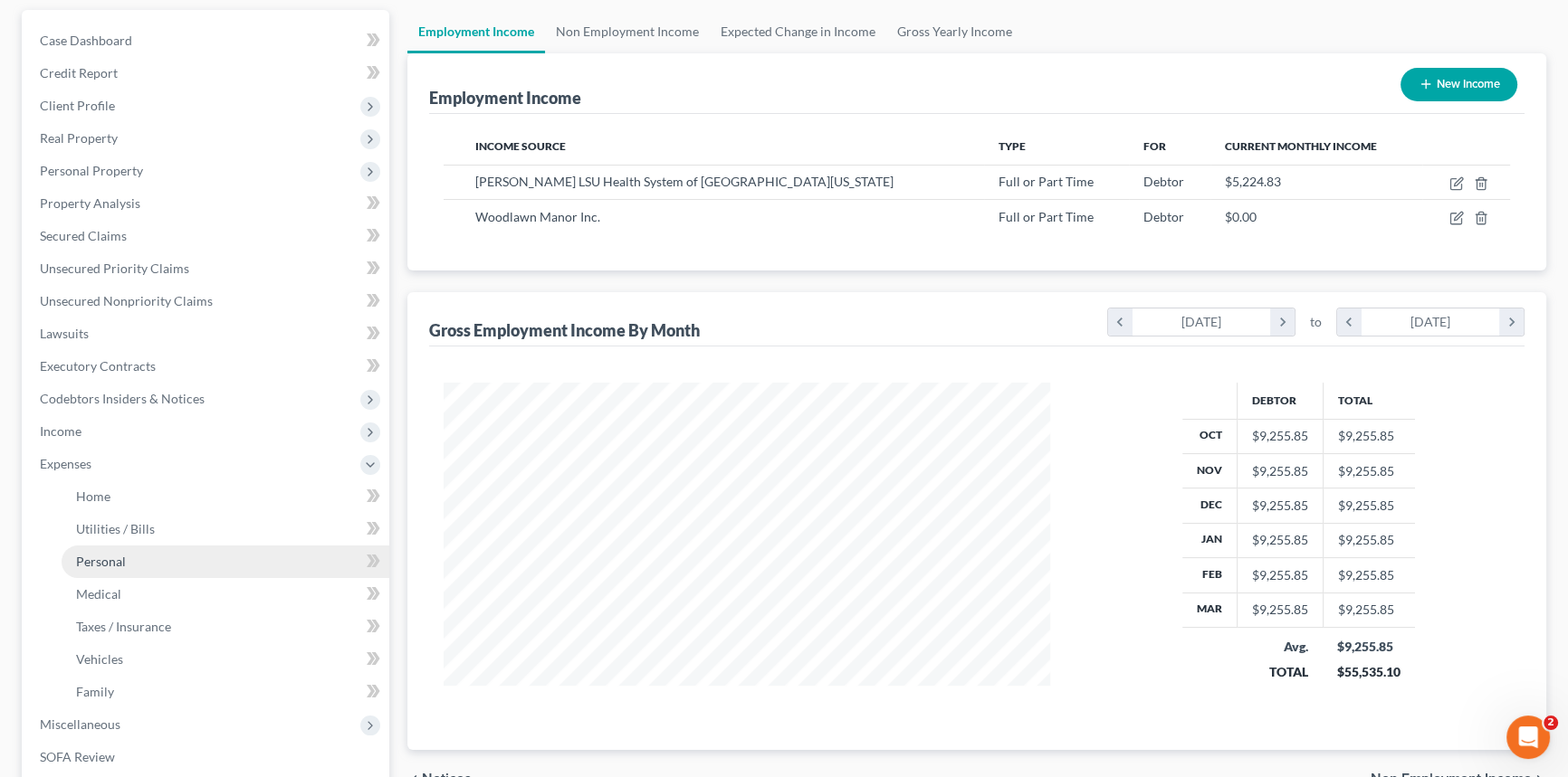
click at [179, 558] on link "Personal" at bounding box center [226, 562] width 328 height 33
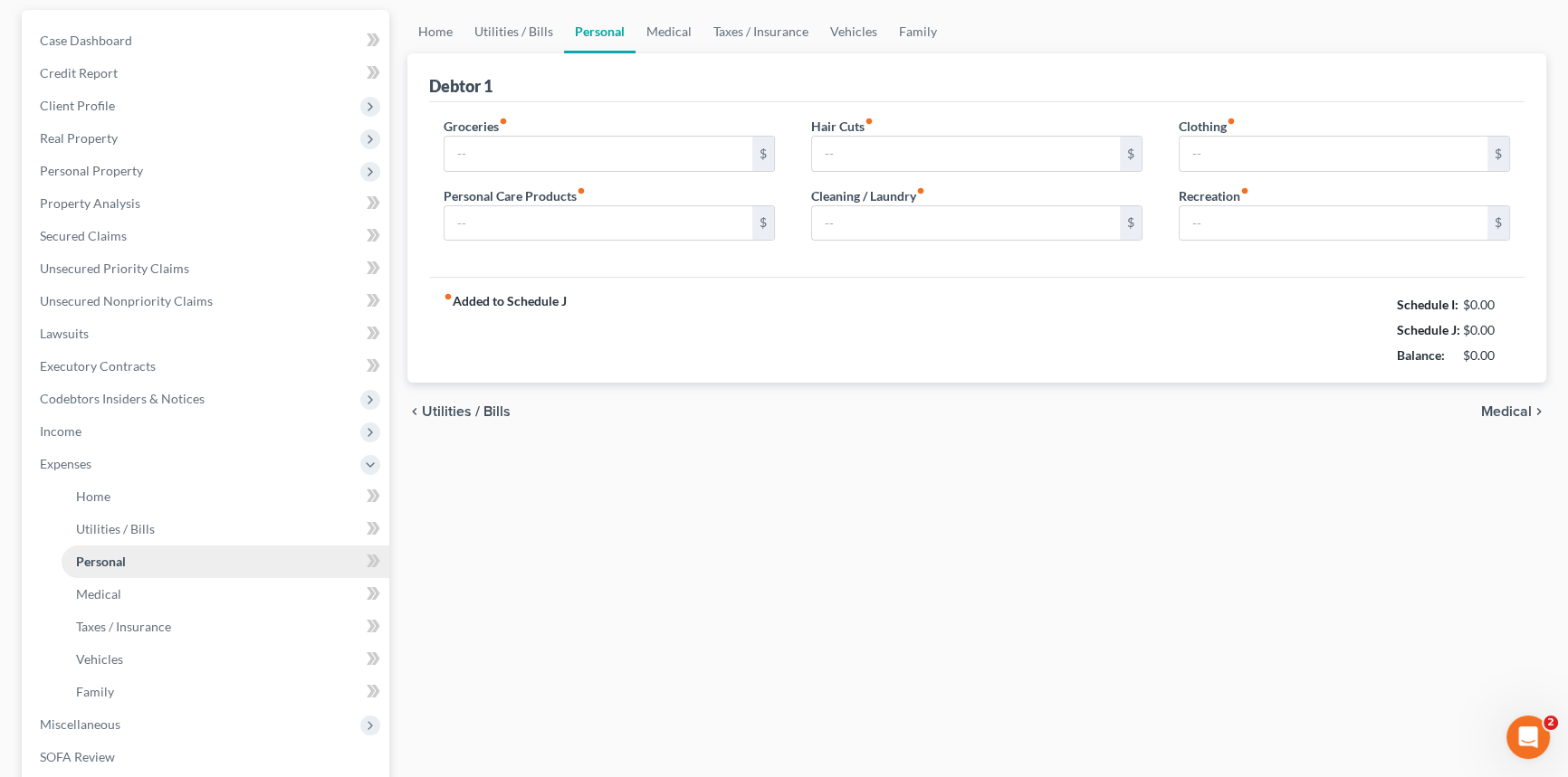
scroll to position [83, 0]
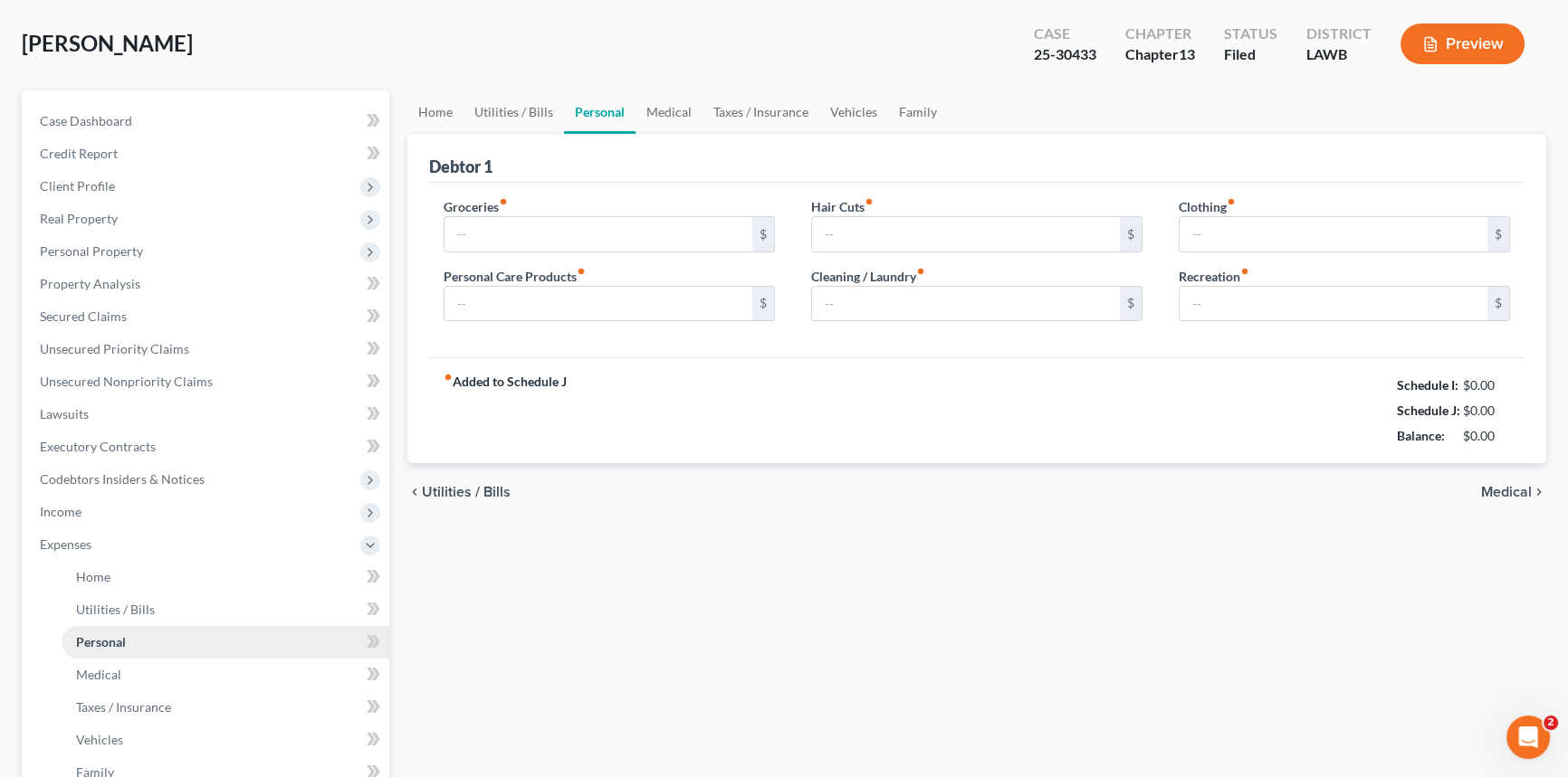
type input "1,255.00"
type input "385.00"
type input "20.00"
type input "91.00"
type input "100.00"
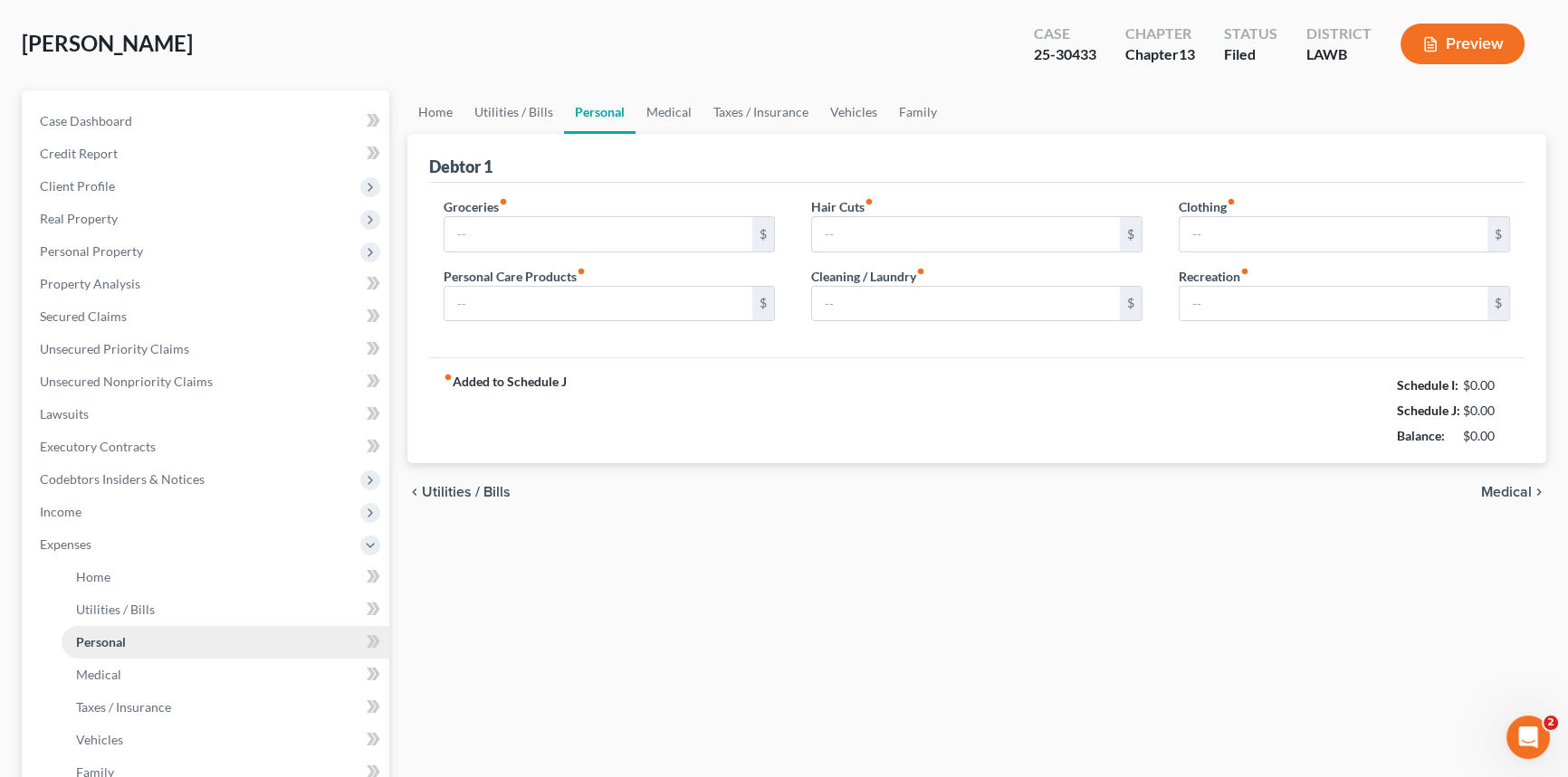
type input "0.00"
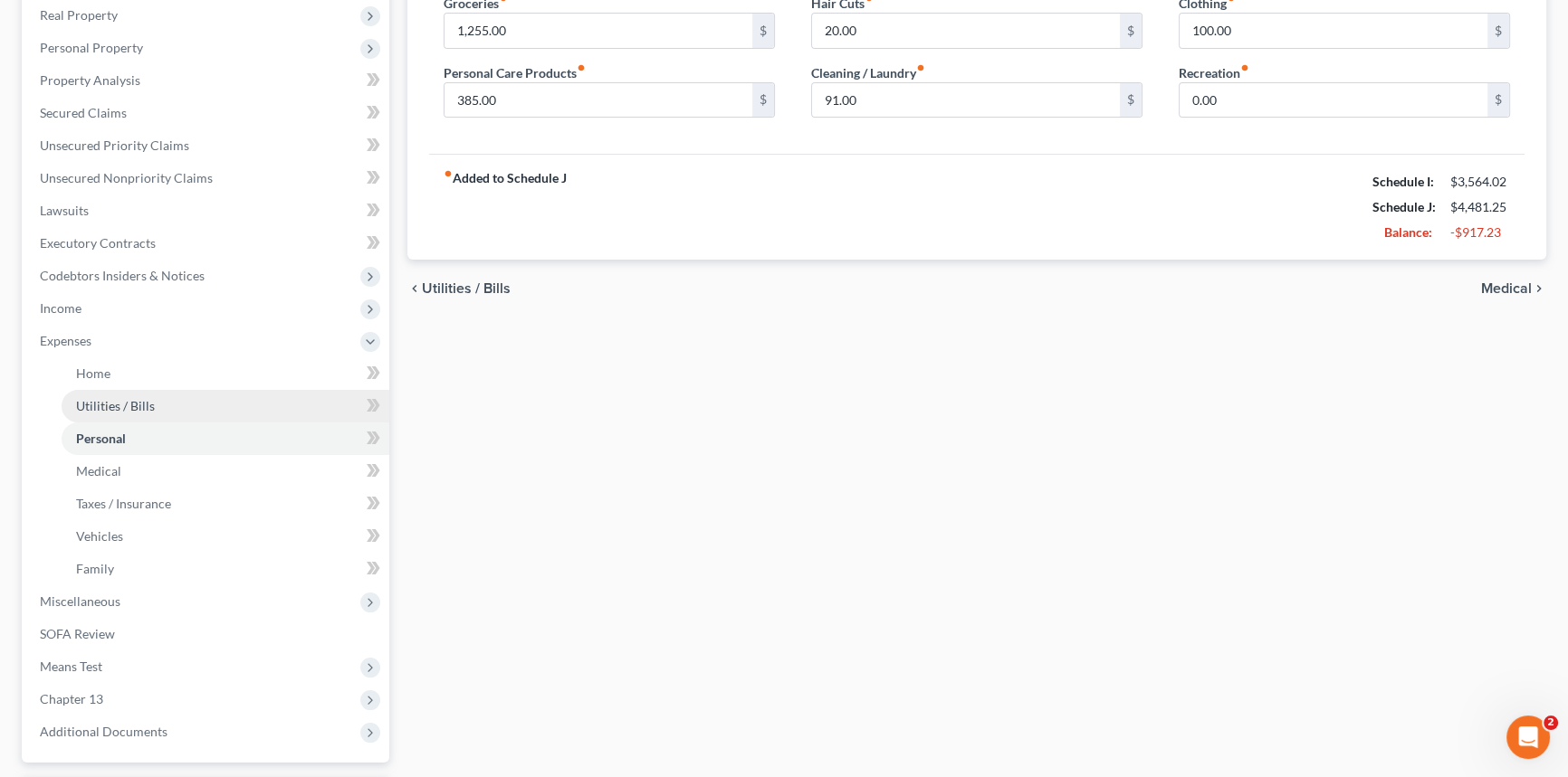
scroll to position [328, 0]
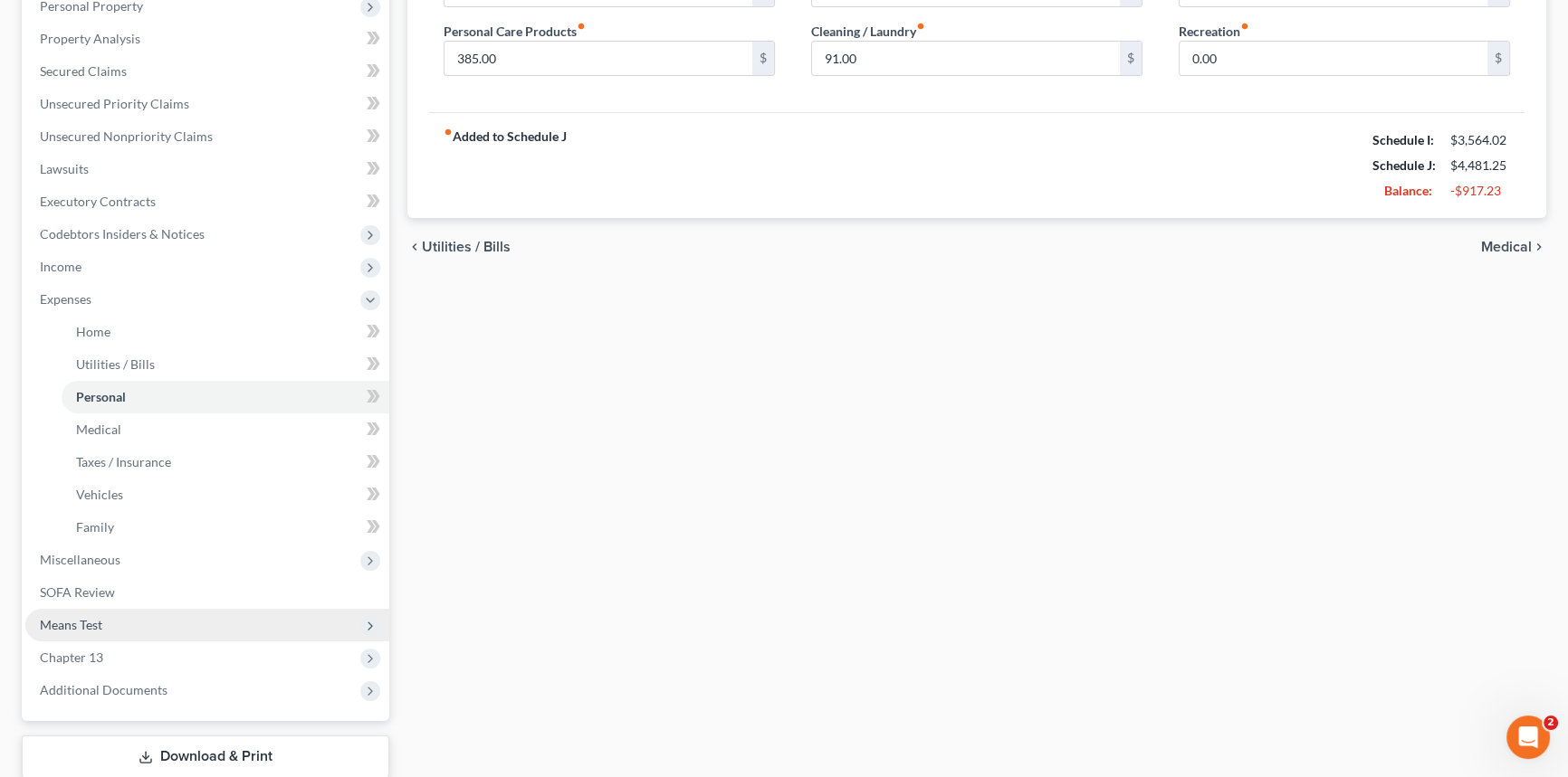
click at [118, 624] on span "Means Test" at bounding box center [206, 626] width 363 height 33
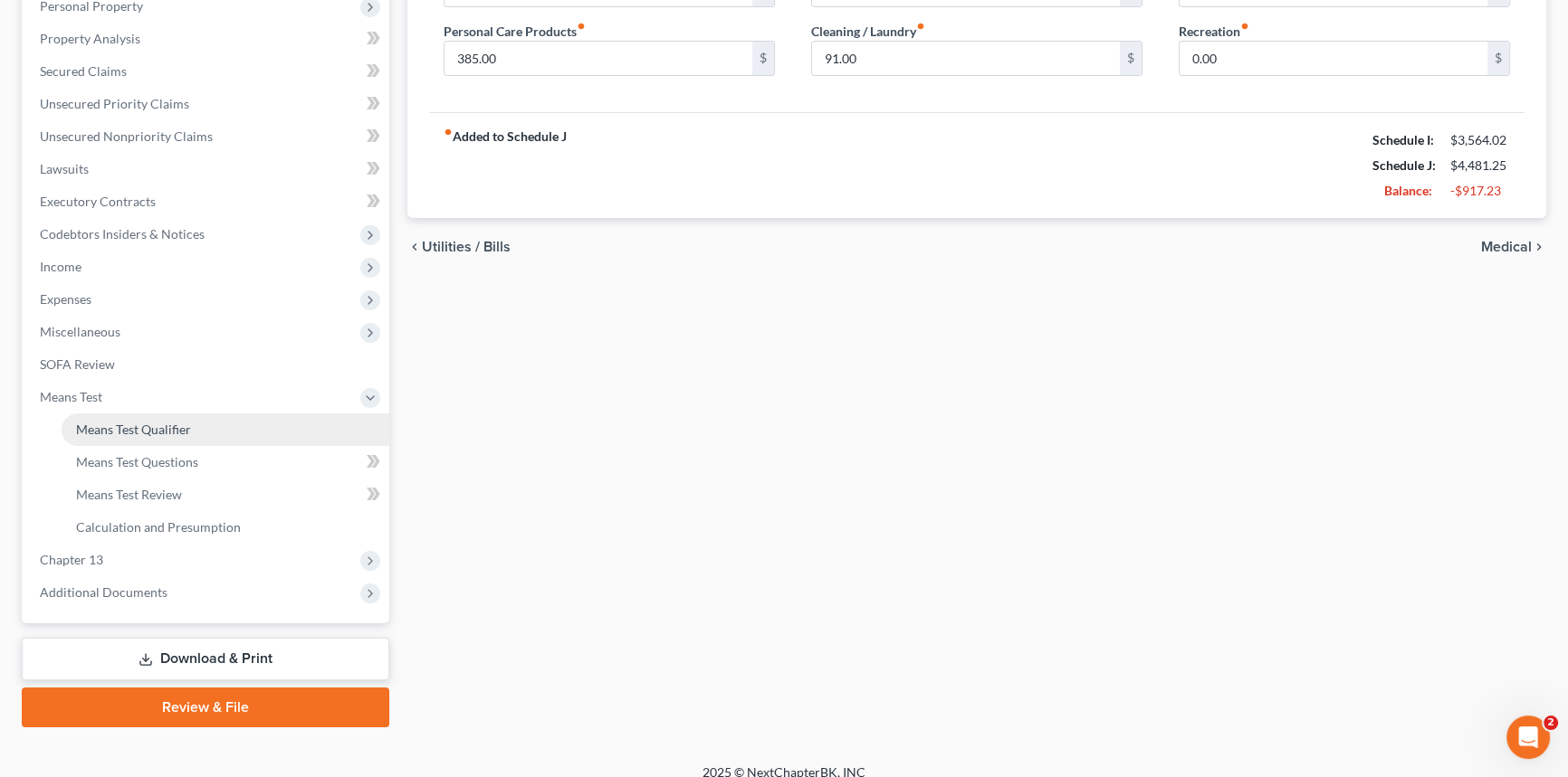
click at [142, 430] on span "Means Test Qualifier" at bounding box center [133, 429] width 115 height 16
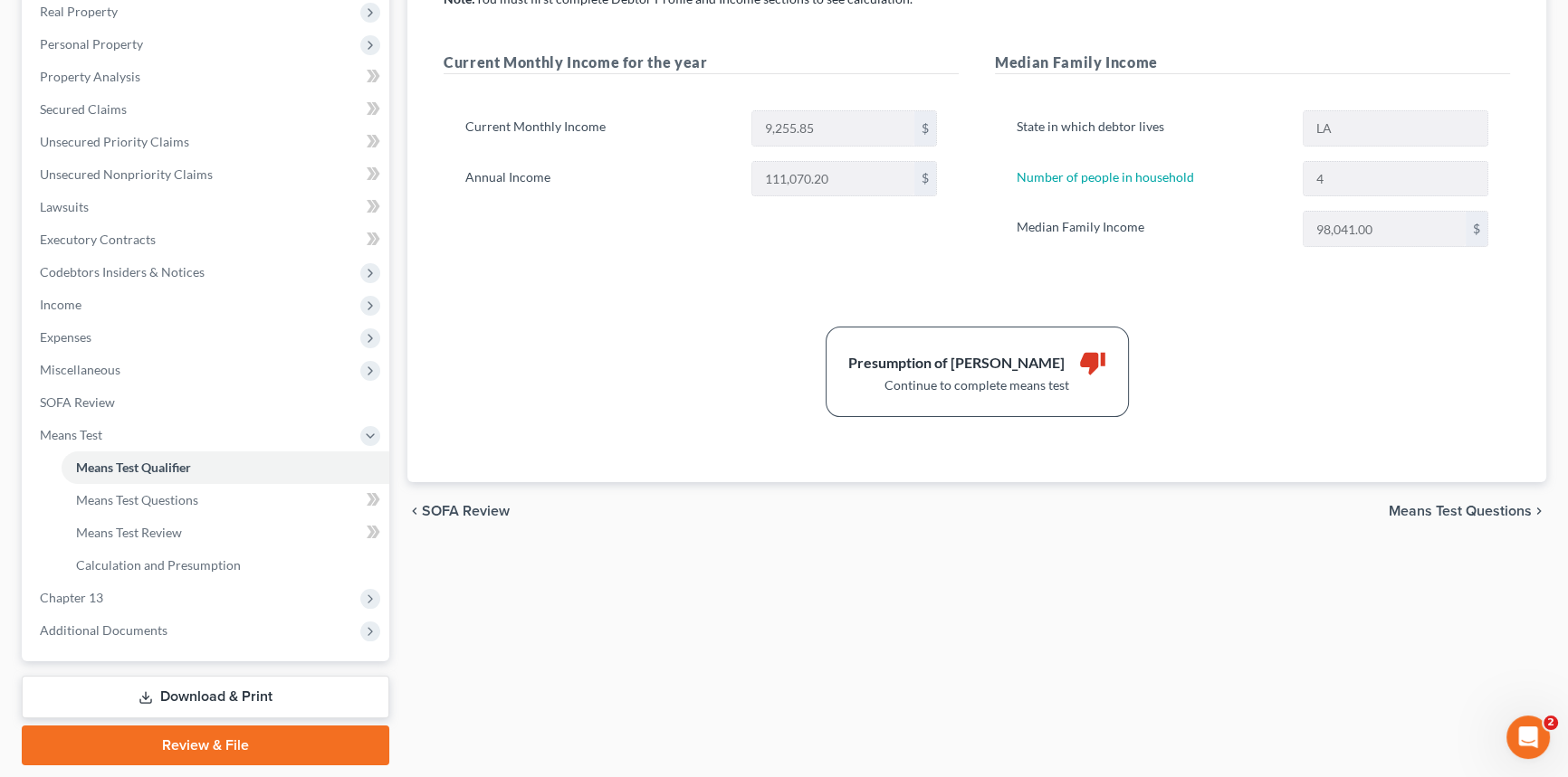
scroll to position [328, 0]
